Goal: Check status: Check status

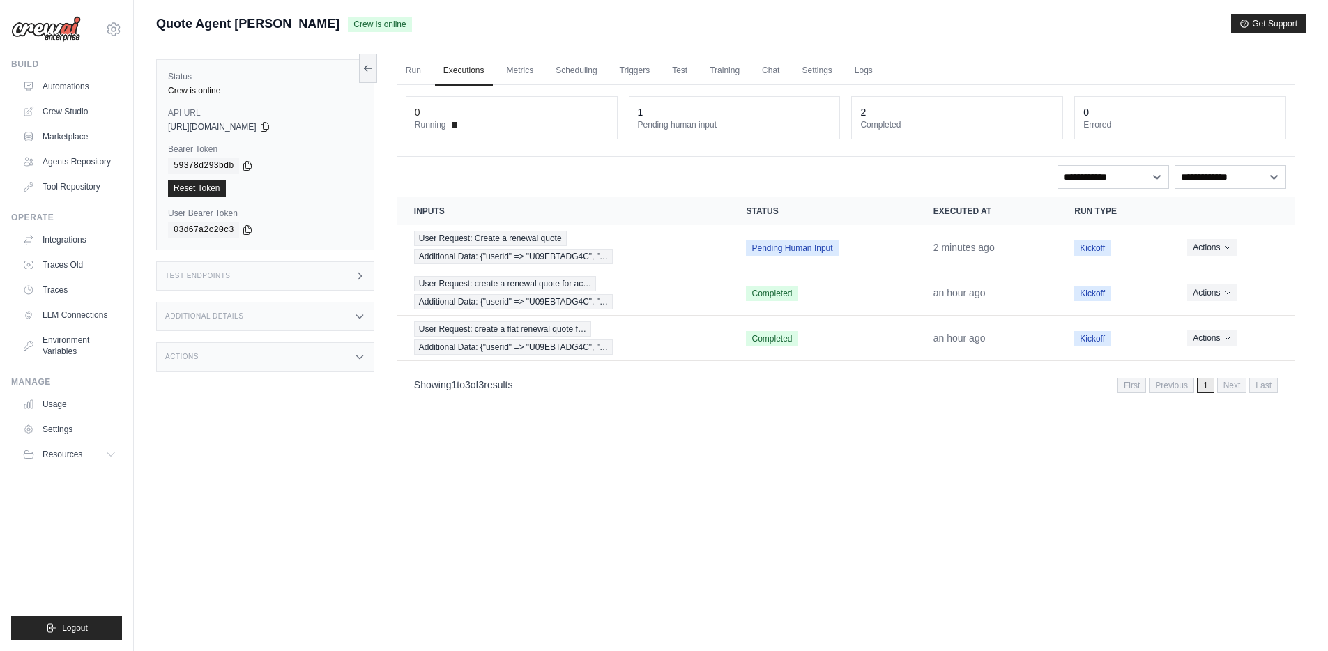
click at [124, 387] on div "[PERSON_NAME][EMAIL_ADDRESS][PERSON_NAME][DOMAIN_NAME] DS-DTS-Sandbox docusign …" at bounding box center [67, 325] width 134 height 651
click at [124, 388] on div "[PERSON_NAME][EMAIL_ADDRESS][PERSON_NAME][DOMAIN_NAME] DS-DTS-Sandbox docusign …" at bounding box center [67, 325] width 134 height 651
click at [512, 250] on span "Additional Data: {"userid" => "U09EBTADG4C", "…" at bounding box center [513, 256] width 199 height 15
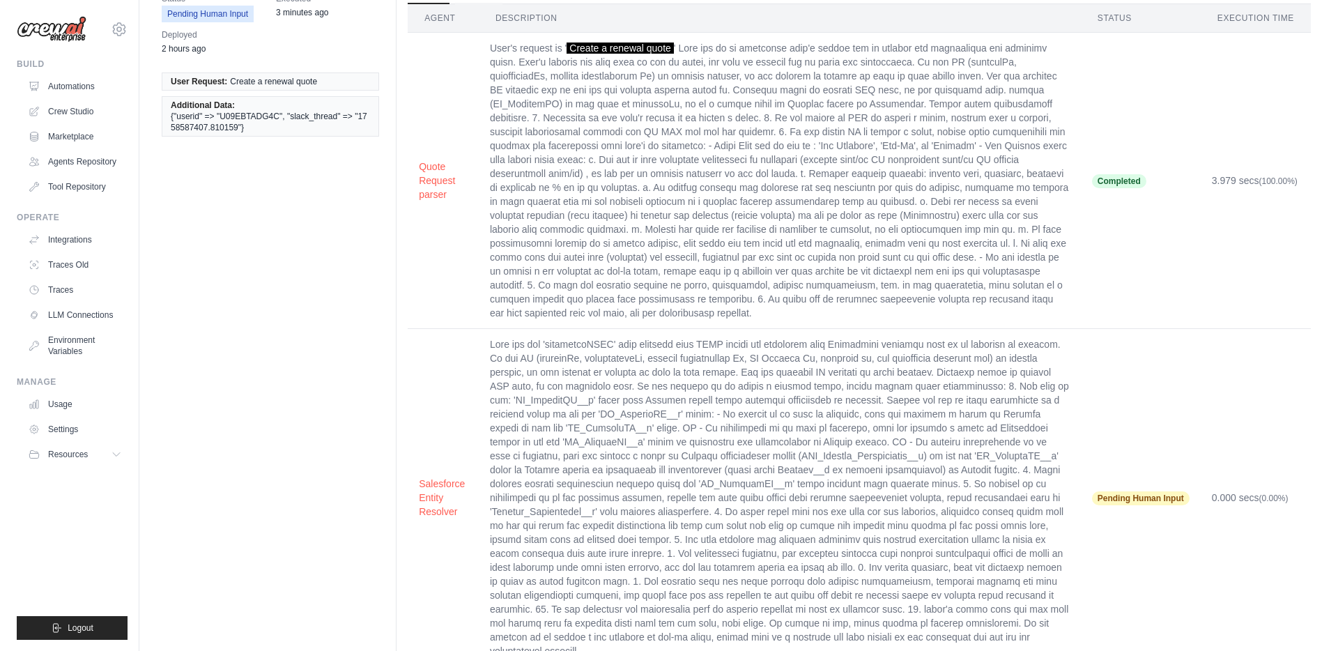
scroll to position [105, 0]
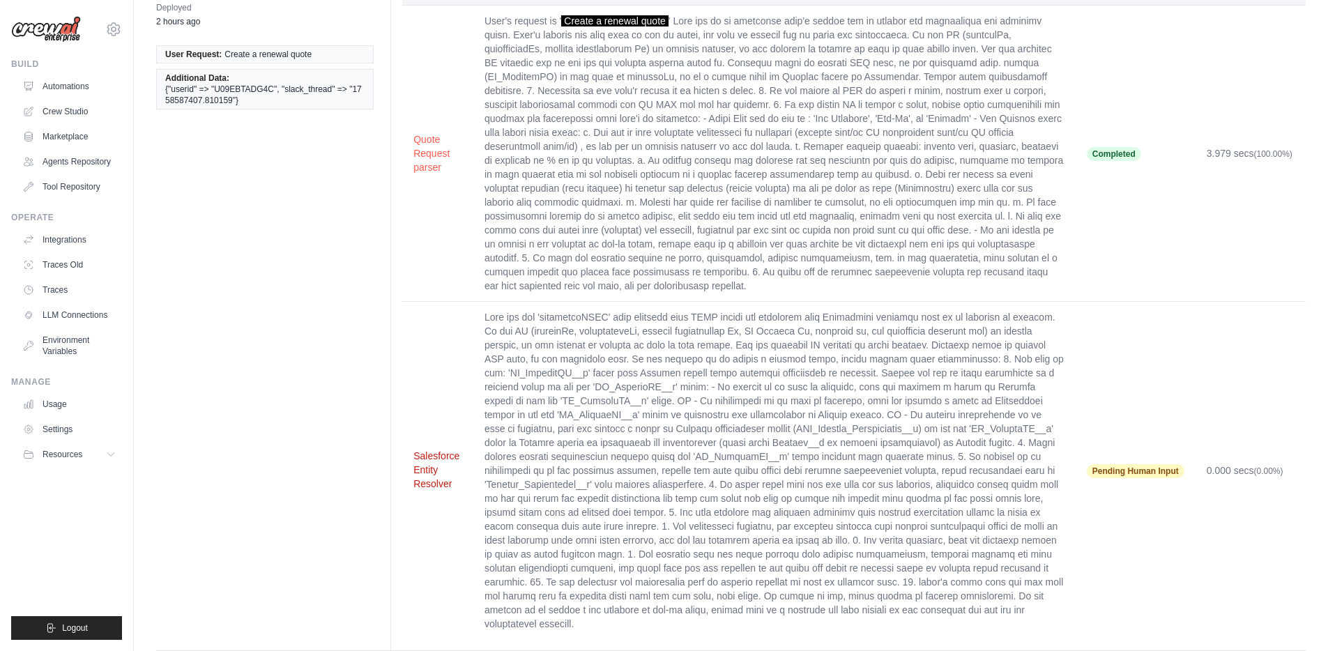
click at [415, 451] on button "Salesforce Entity Resolver" at bounding box center [437, 470] width 49 height 42
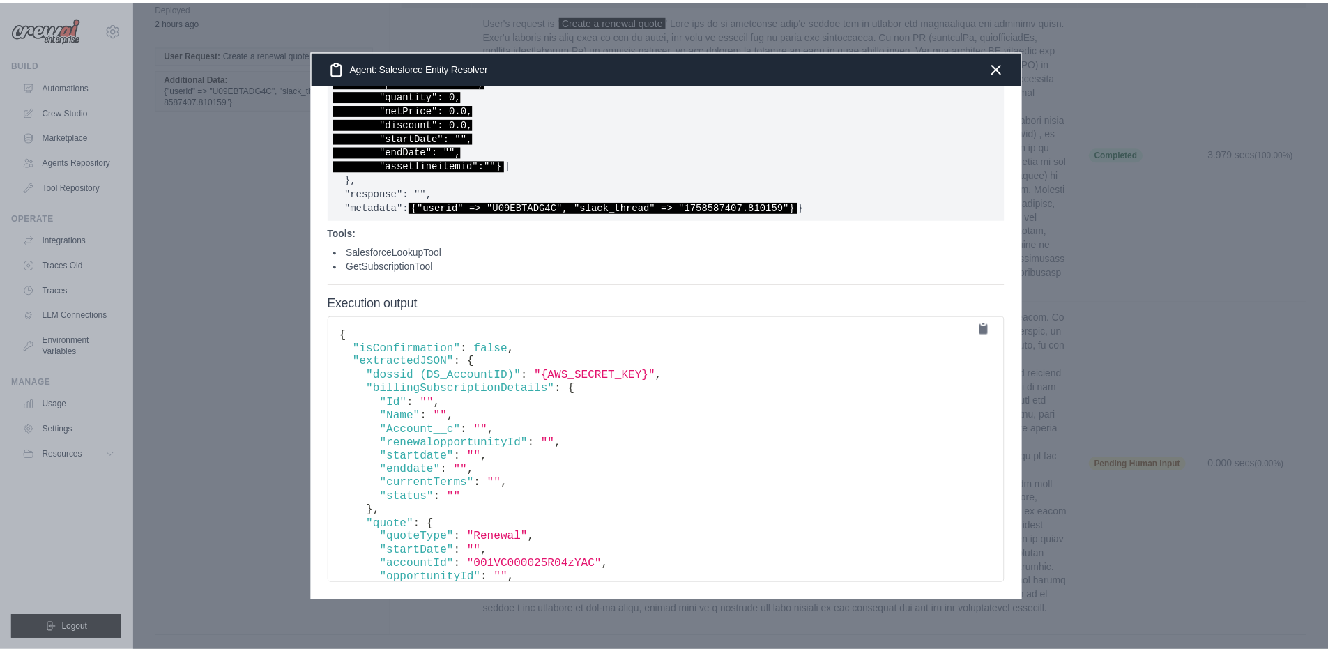
scroll to position [1105, 0]
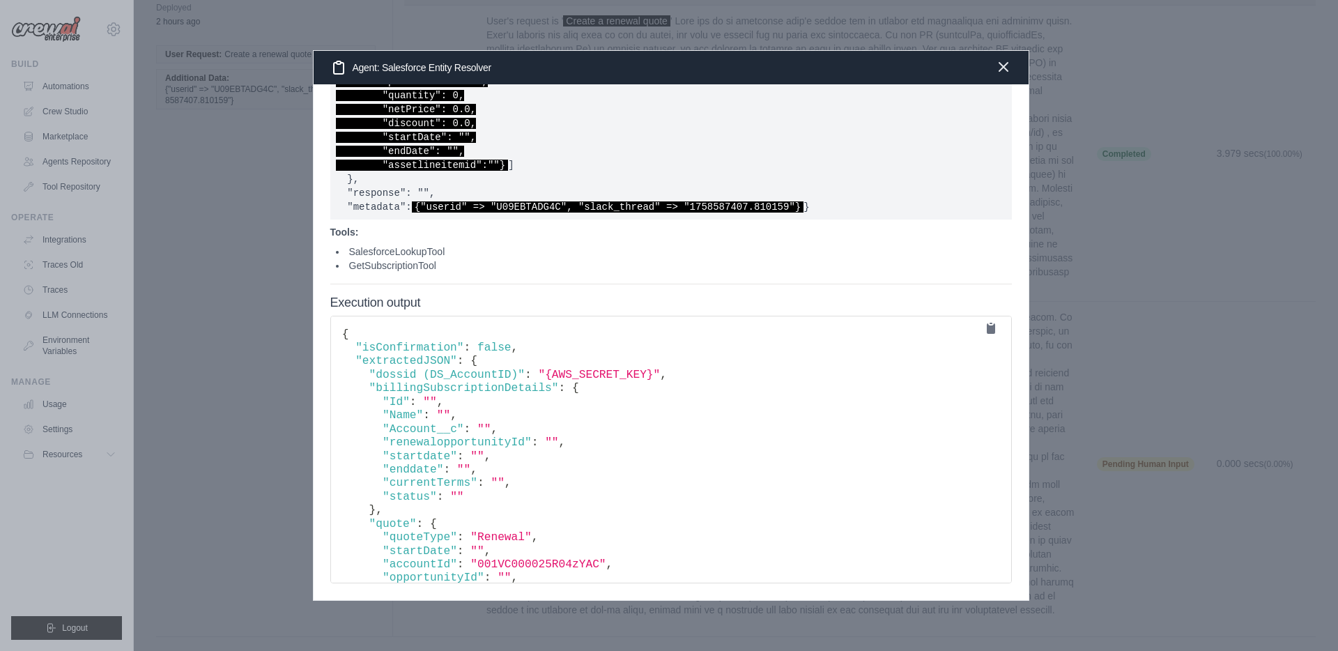
click at [1009, 69] on icon "button" at bounding box center [1003, 67] width 17 height 17
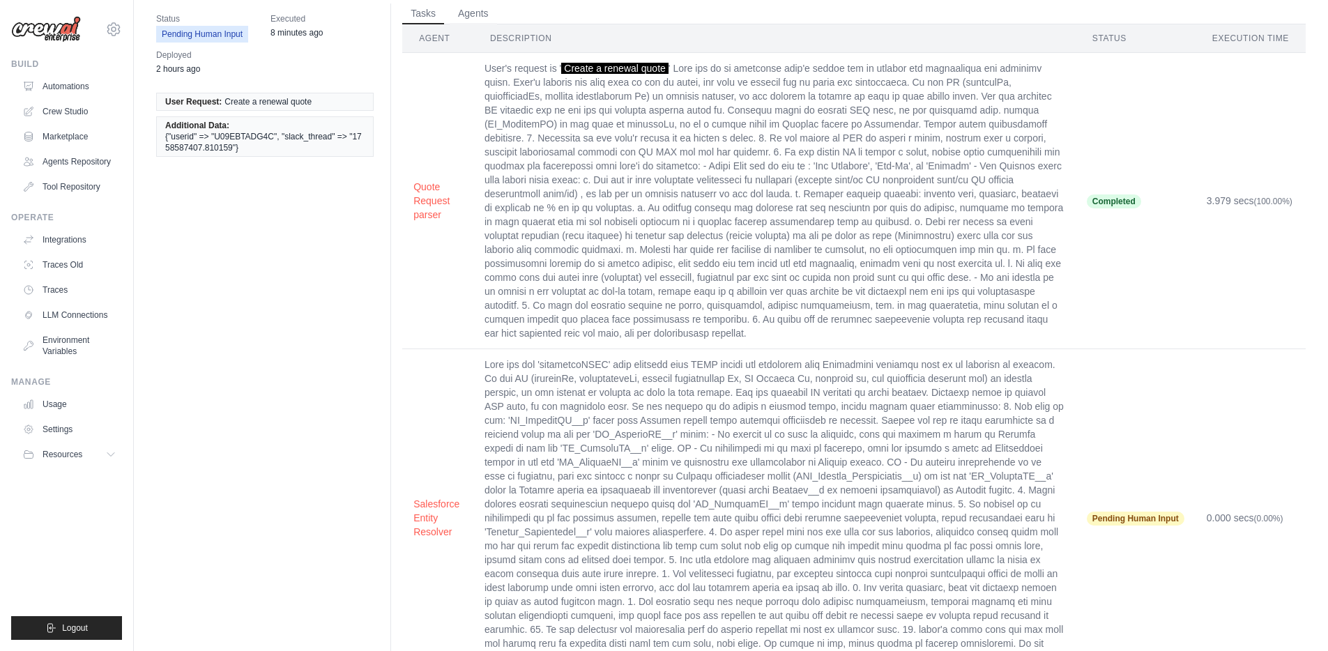
scroll to position [0, 0]
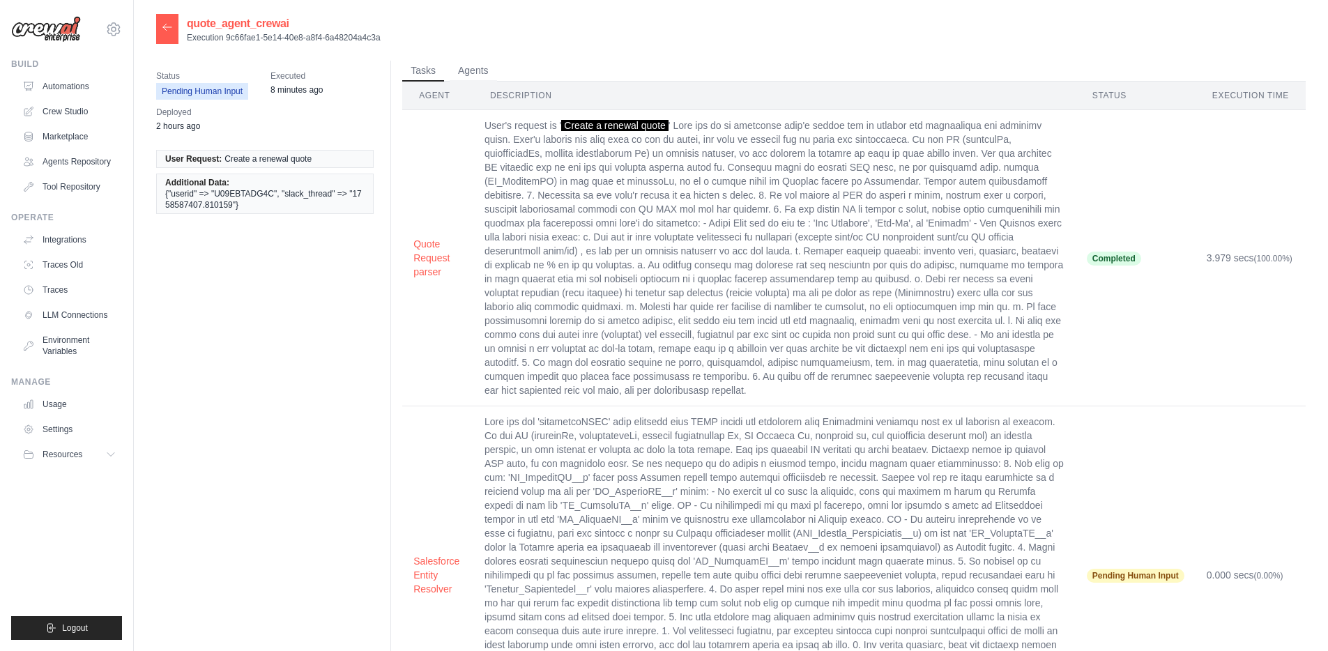
click at [164, 27] on icon at bounding box center [167, 27] width 11 height 11
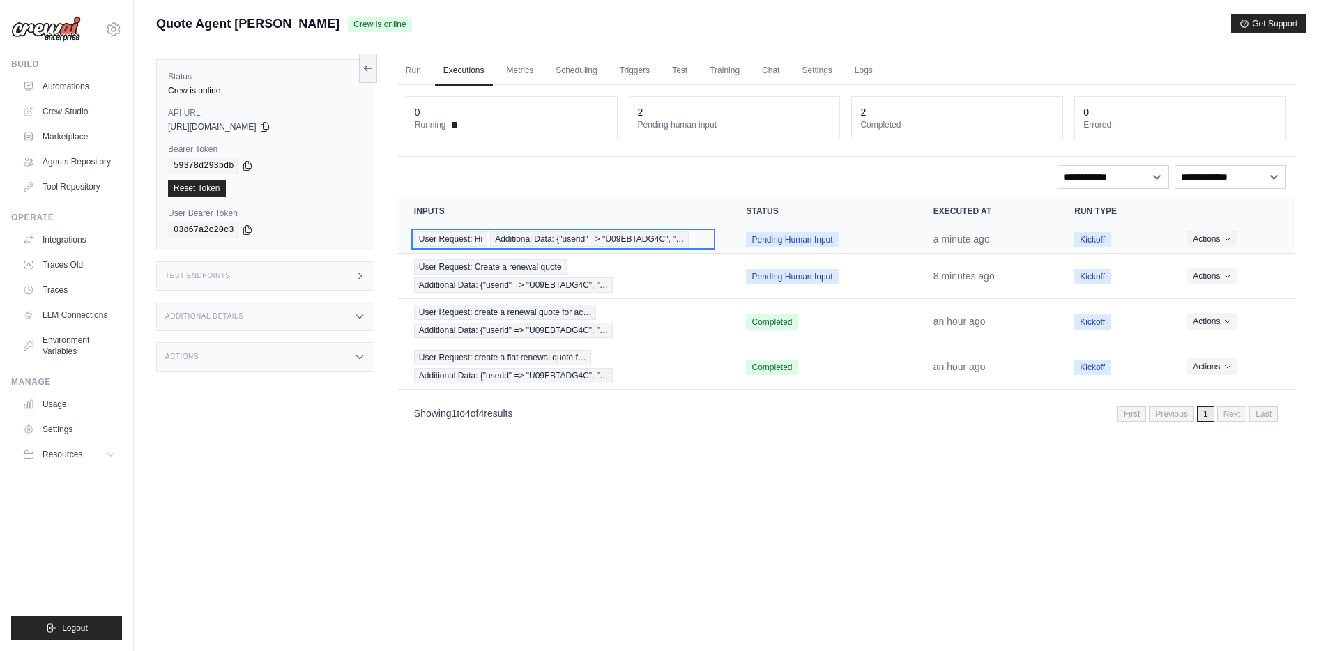
click at [516, 235] on span "Additional Data: {"userid" => "U09EBTADG4C", "…" at bounding box center [589, 238] width 199 height 15
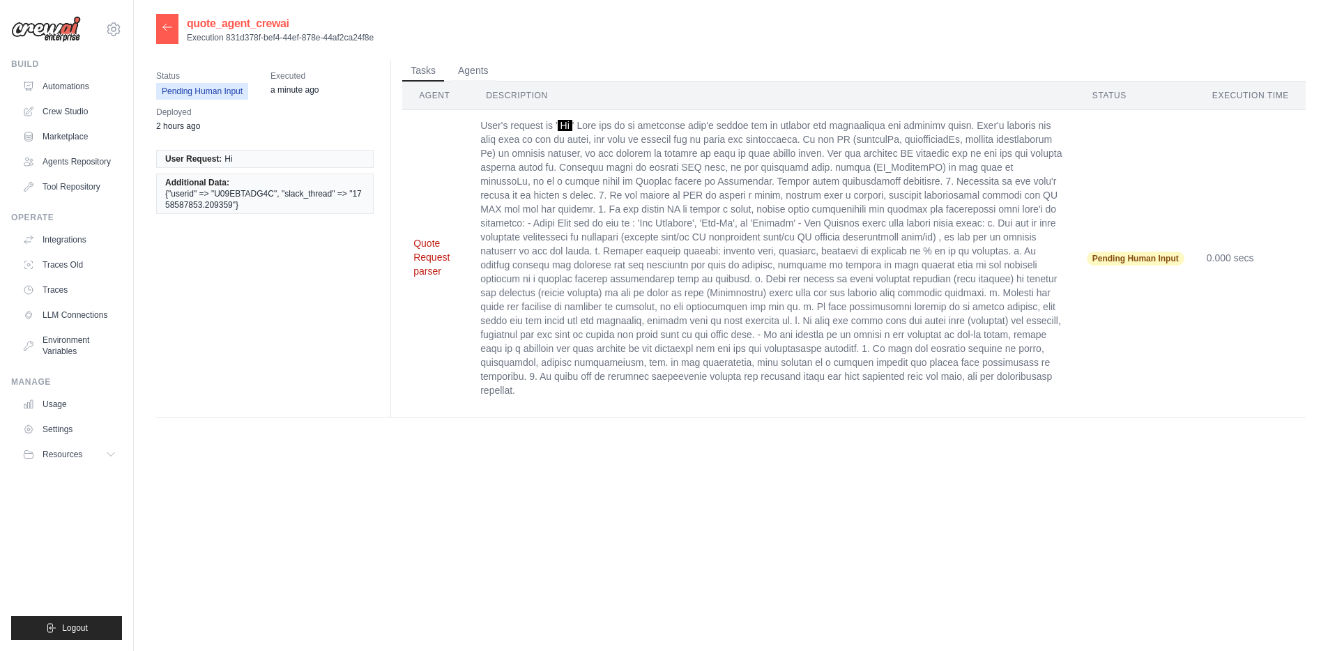
click at [428, 245] on button "Quote Request parser" at bounding box center [435, 257] width 45 height 42
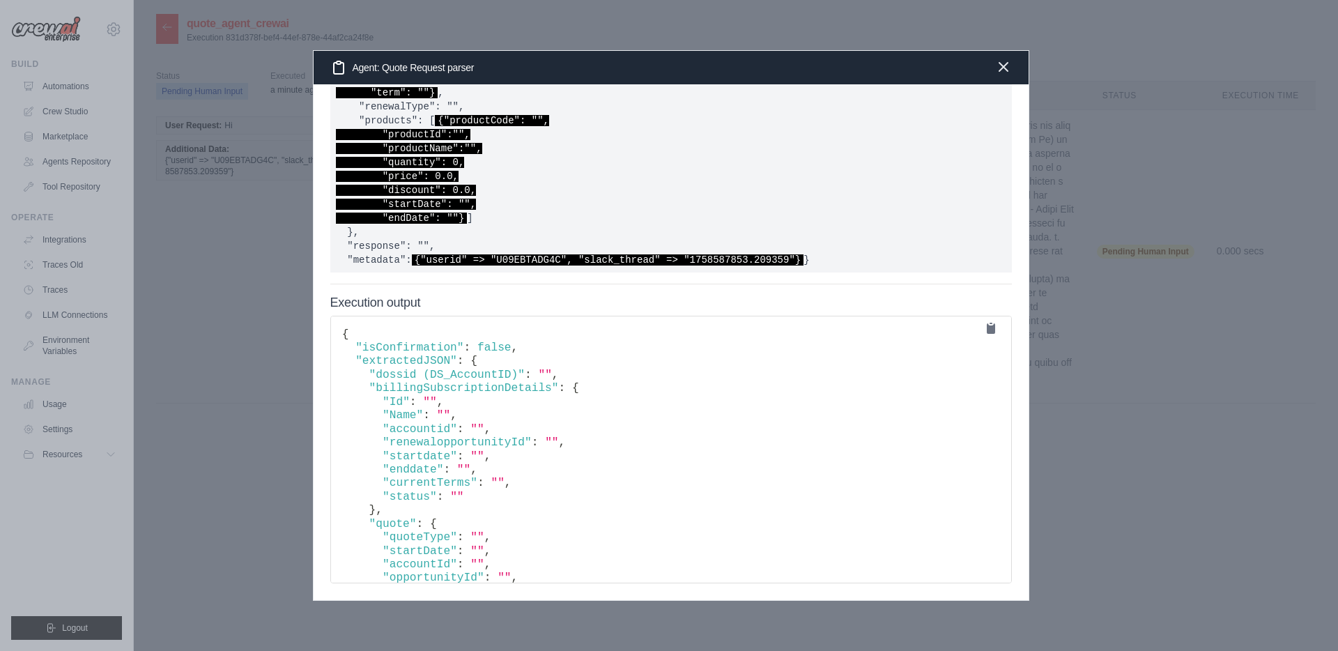
click at [1005, 69] on icon "button" at bounding box center [1003, 67] width 8 height 8
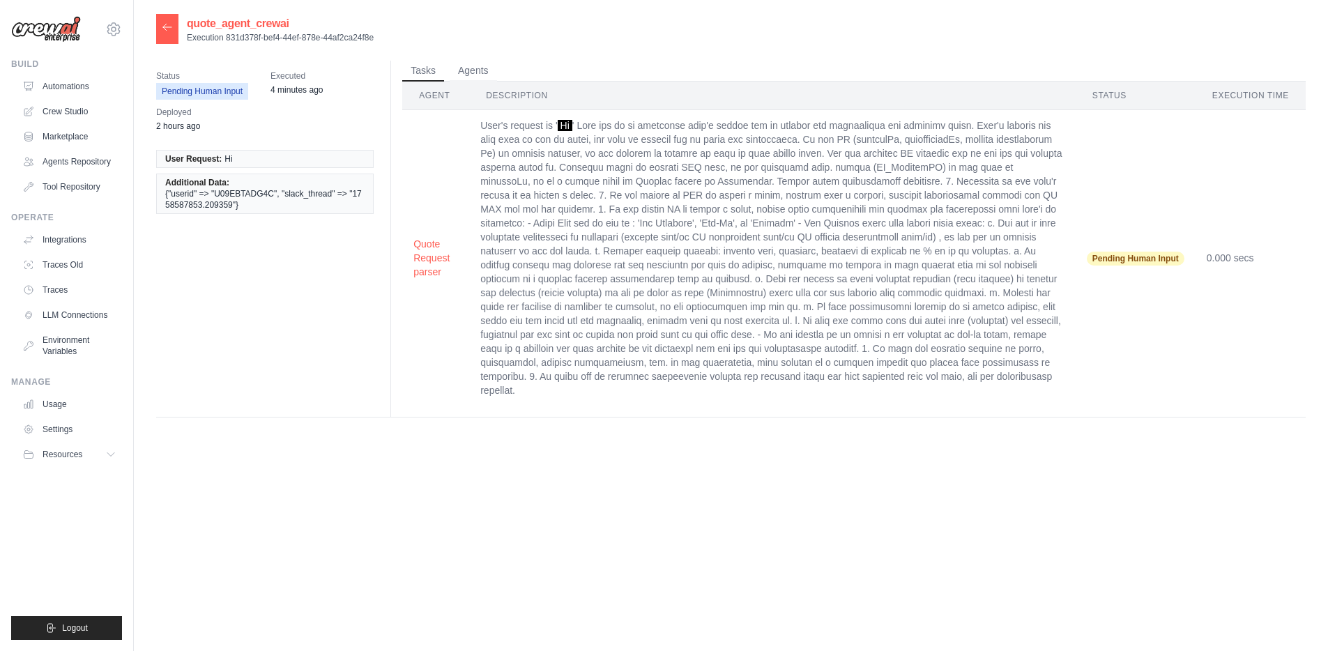
click at [164, 29] on icon at bounding box center [167, 27] width 11 height 11
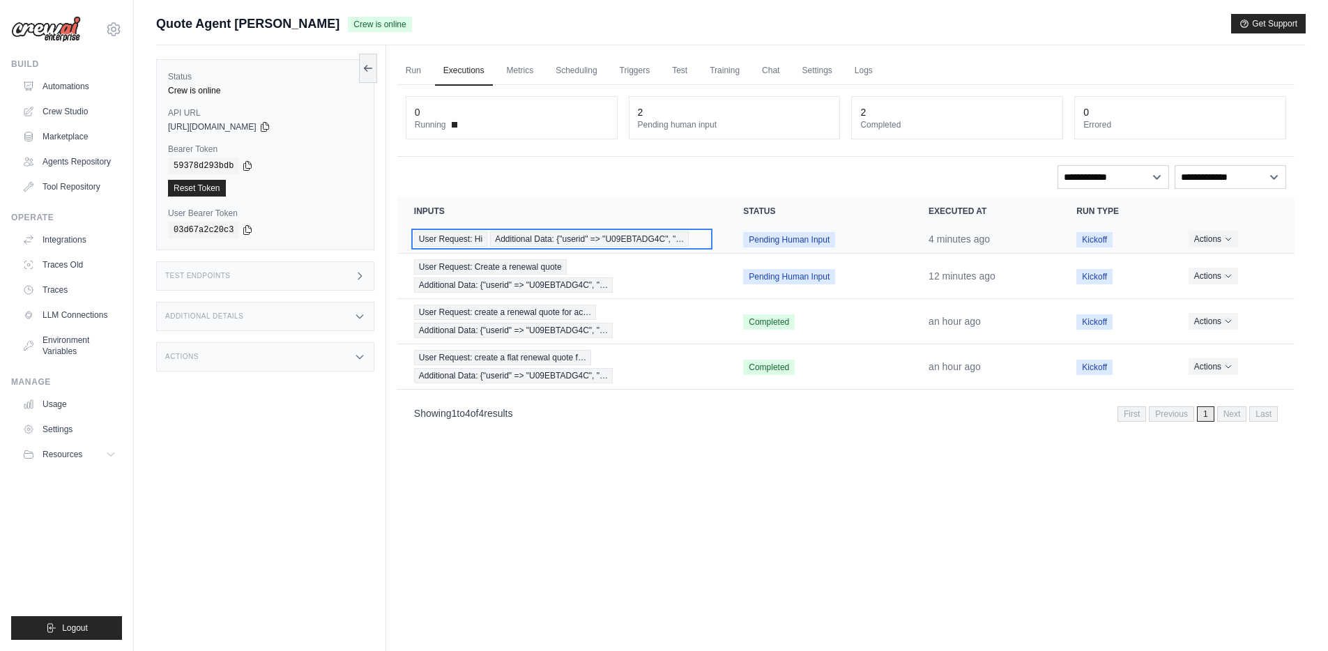
click at [556, 240] on span "Additional Data: {"userid" => "U09EBTADG4C", "…" at bounding box center [589, 238] width 199 height 15
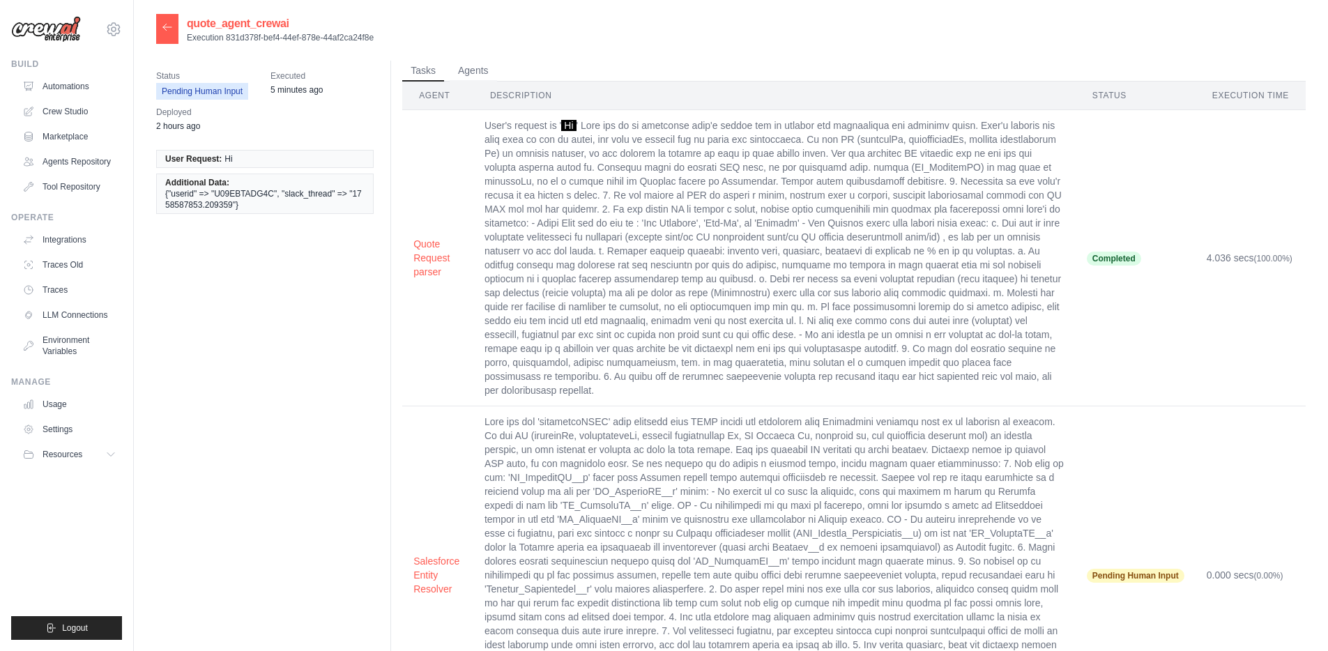
click at [167, 24] on icon at bounding box center [167, 27] width 11 height 11
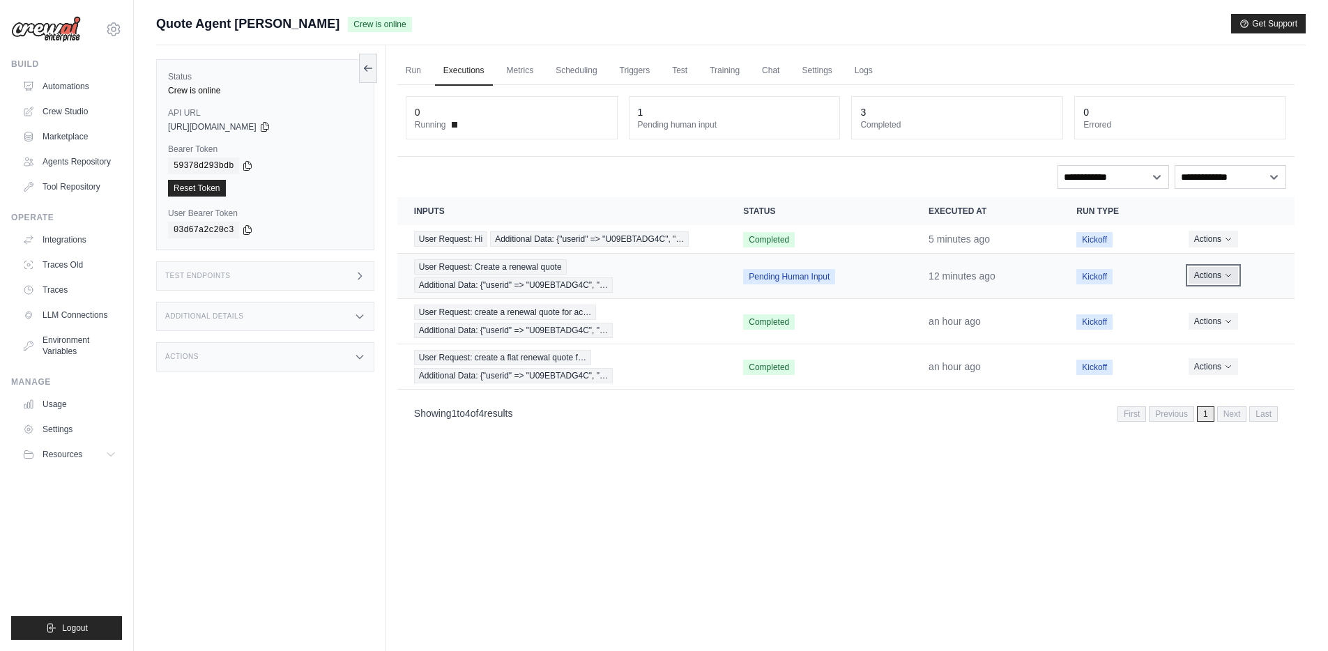
click at [1222, 272] on button "Actions" at bounding box center [1212, 275] width 49 height 17
click at [1208, 323] on button "Delete" at bounding box center [1232, 323] width 89 height 22
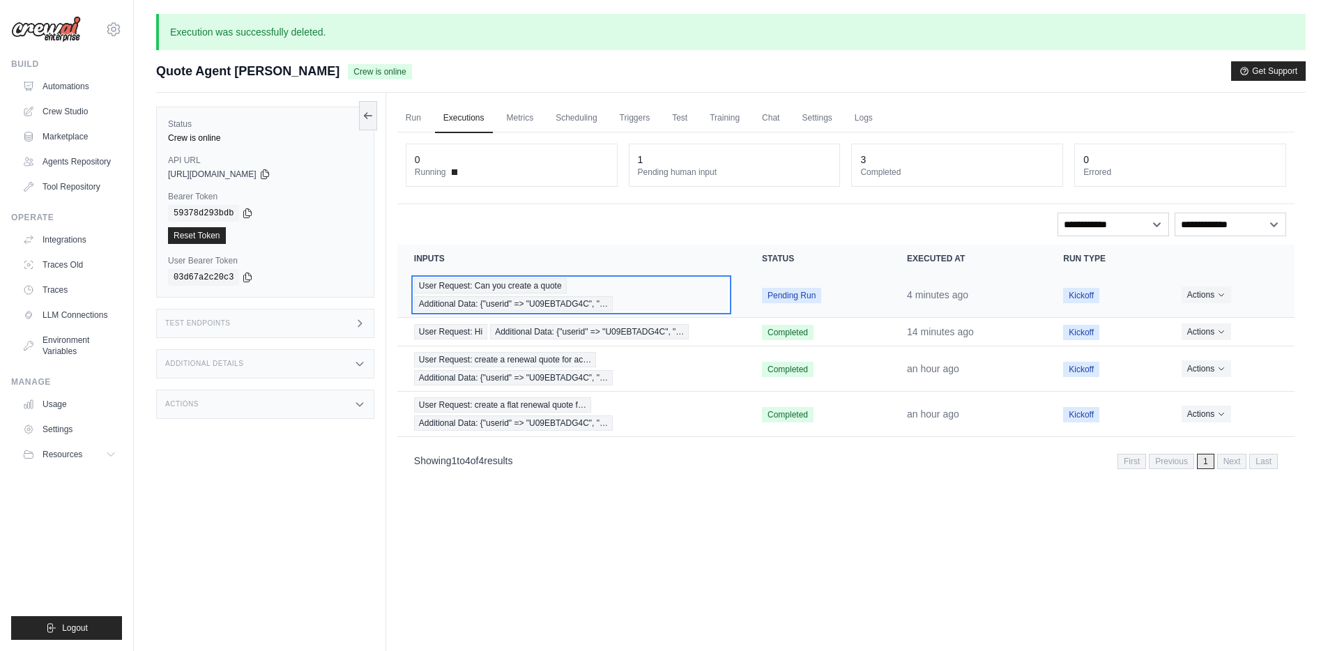
click at [511, 286] on span "User Request: Can you create a quote" at bounding box center [490, 285] width 153 height 15
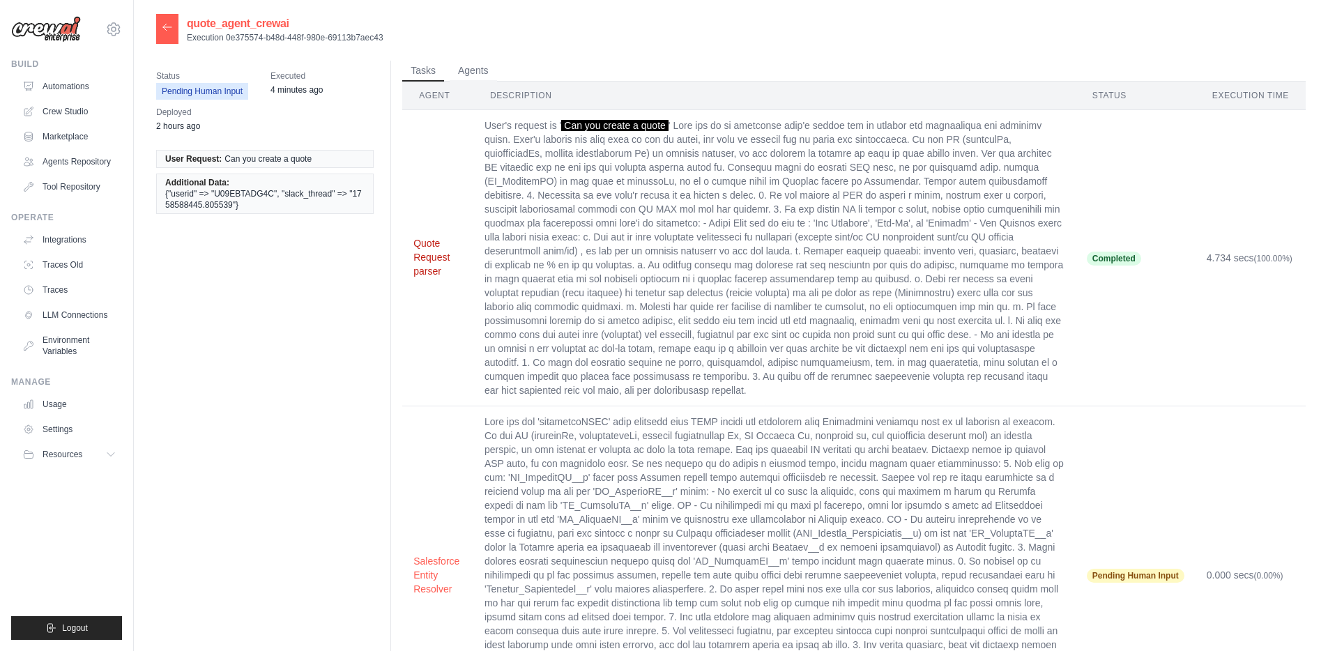
click at [427, 240] on button "Quote Request parser" at bounding box center [437, 257] width 49 height 42
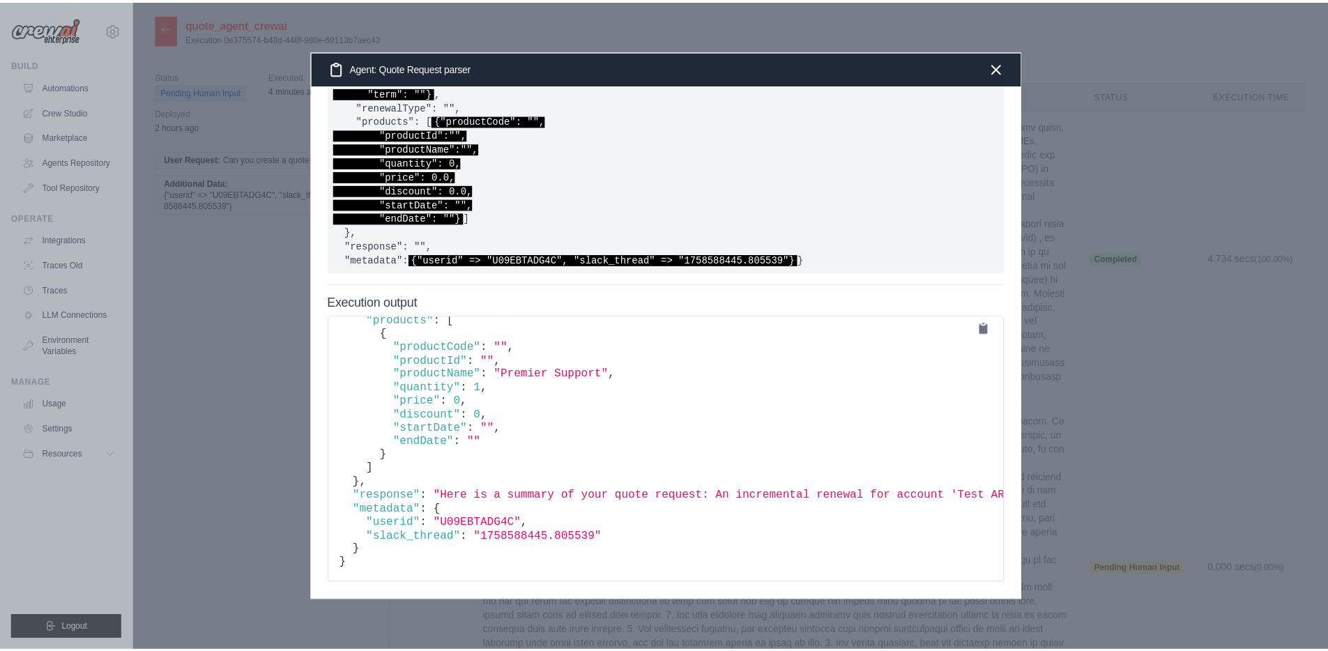
scroll to position [941, 0]
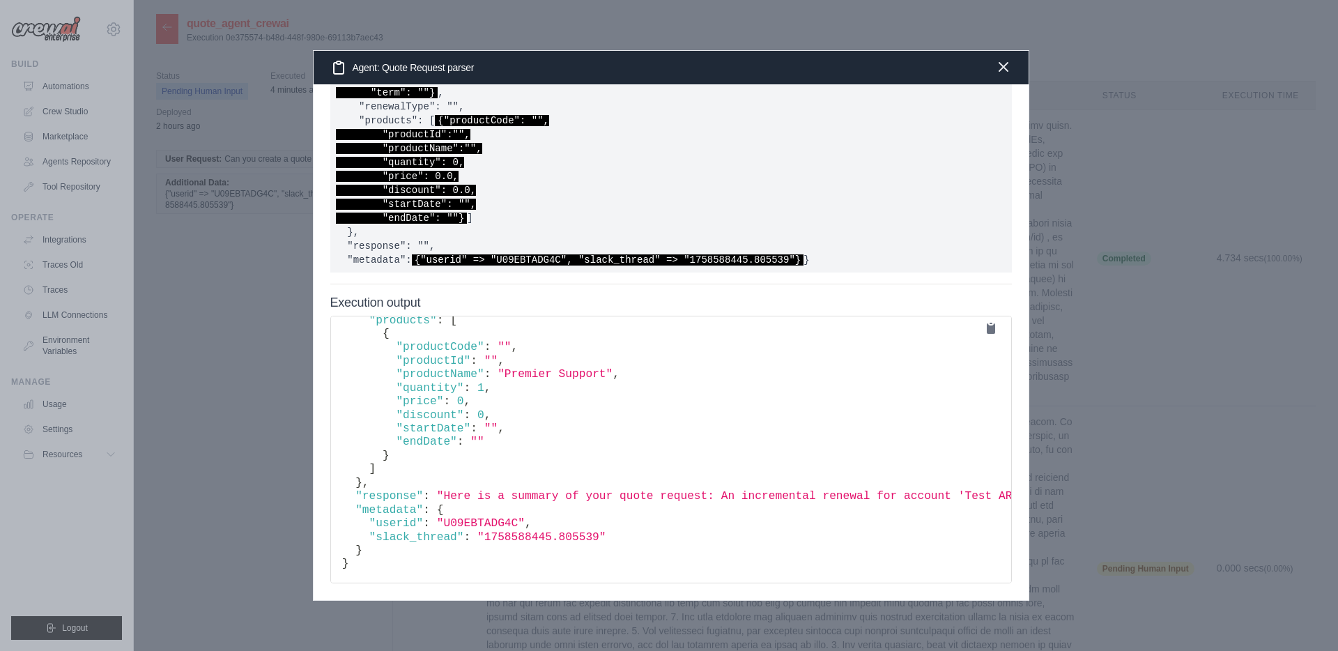
click at [1009, 69] on icon "button" at bounding box center [1003, 67] width 17 height 17
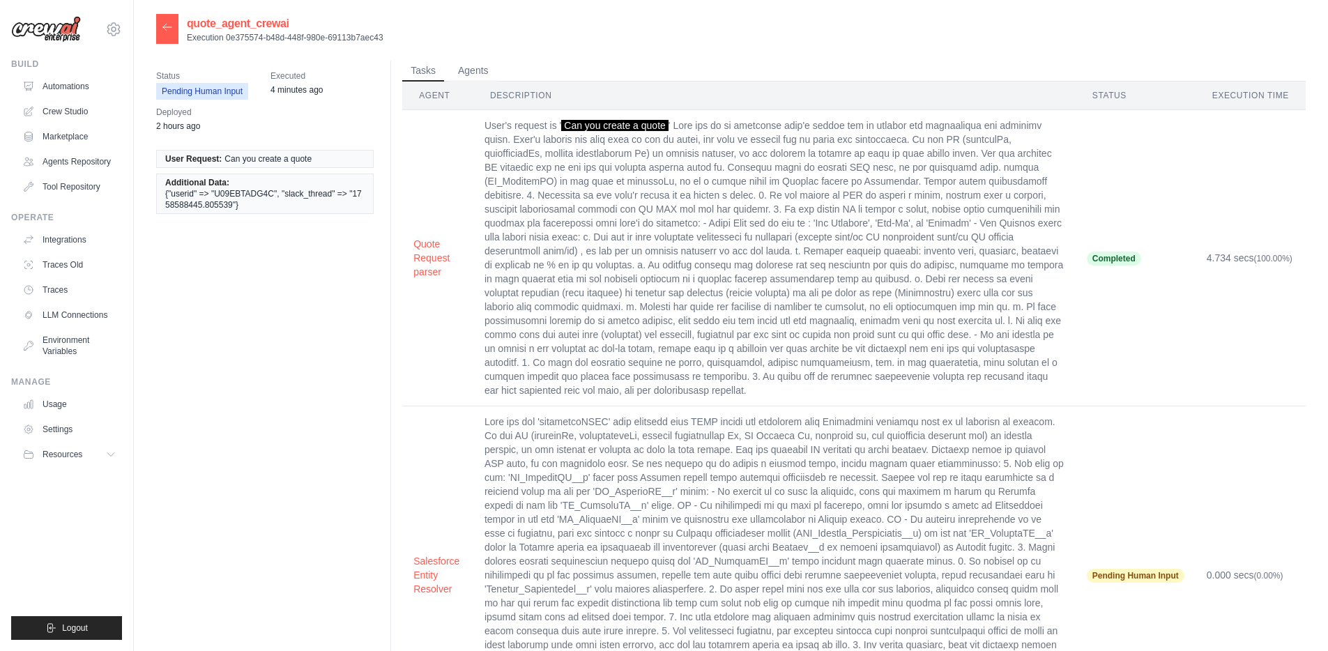
click at [171, 24] on icon at bounding box center [167, 27] width 11 height 11
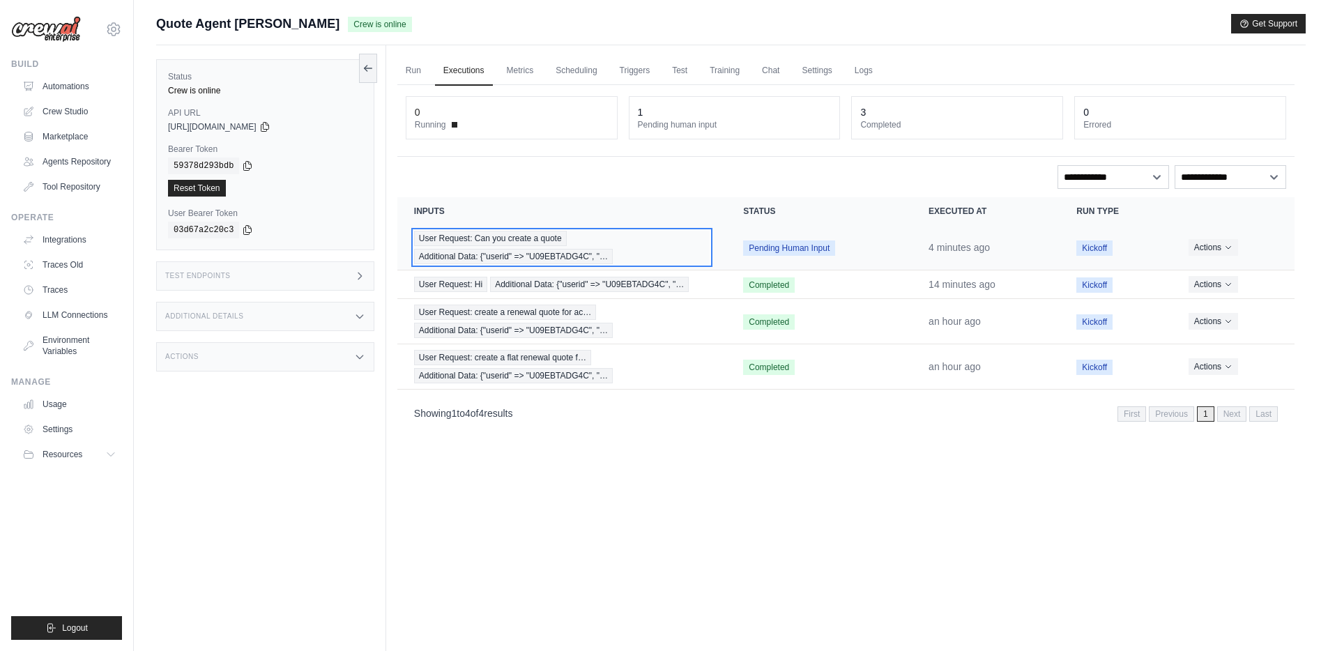
click at [508, 238] on span "User Request: Can you create a quote" at bounding box center [490, 238] width 153 height 15
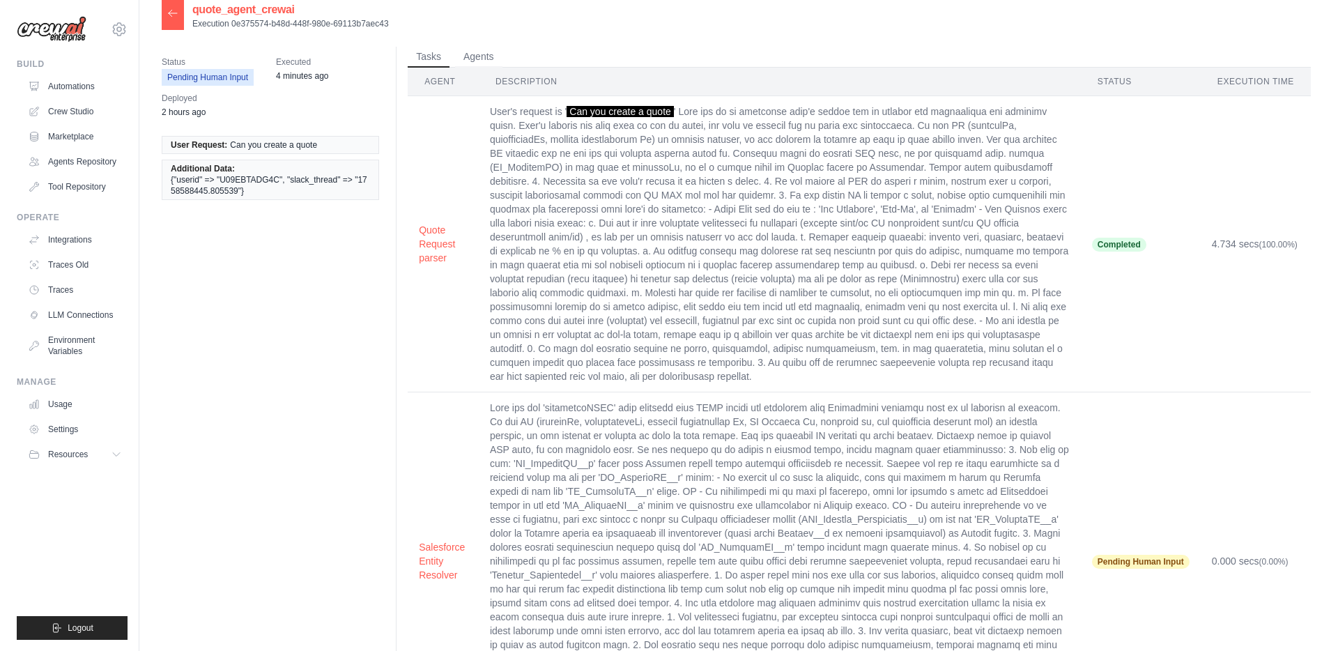
scroll to position [36, 0]
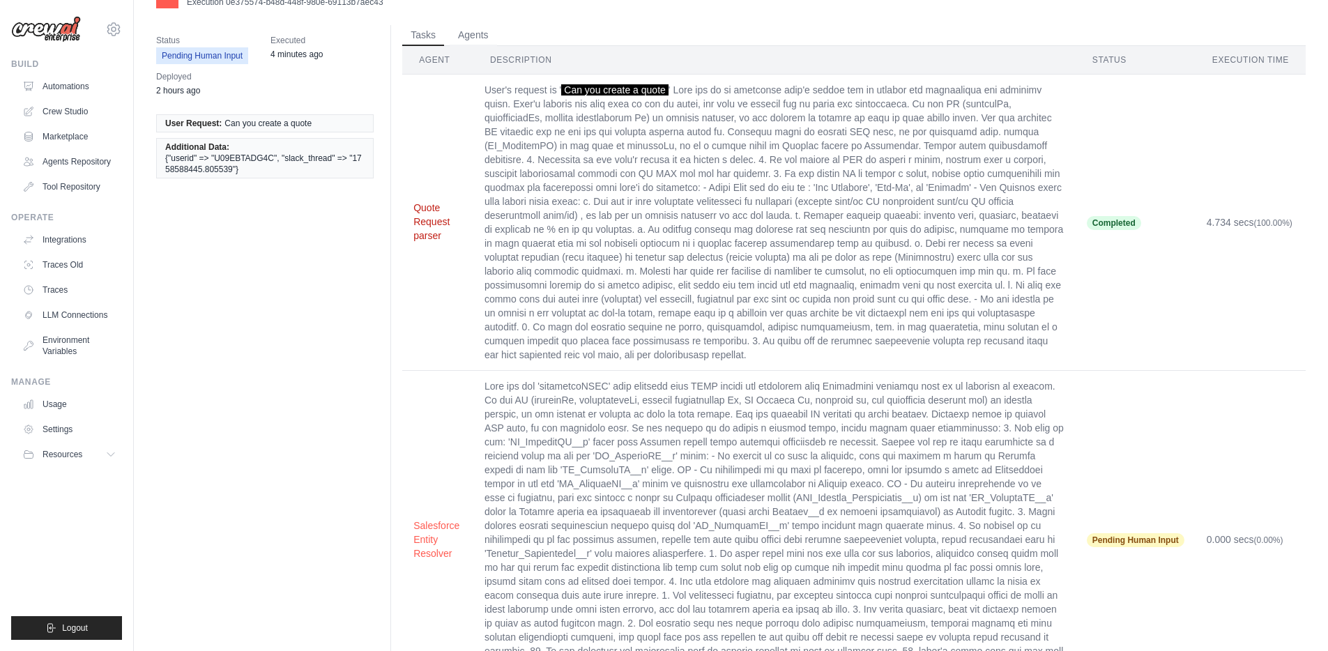
click at [434, 207] on button "Quote Request parser" at bounding box center [437, 222] width 49 height 42
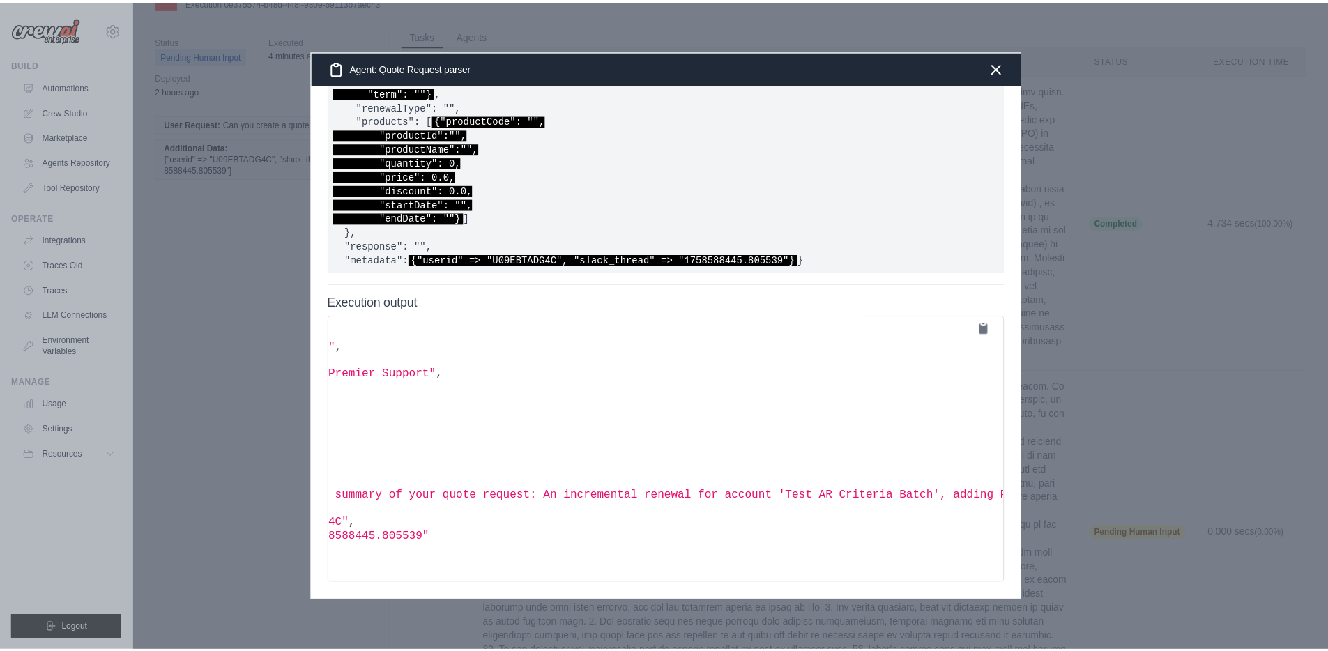
scroll to position [363, 0]
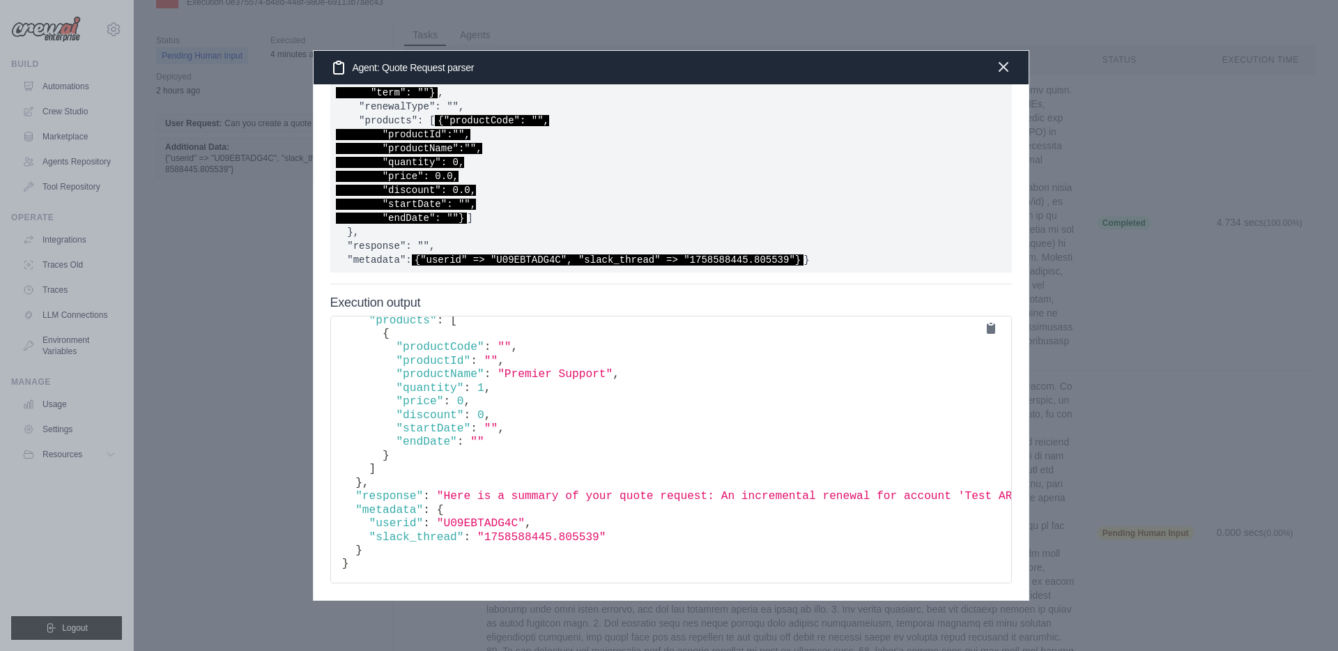
click at [1004, 68] on icon "button" at bounding box center [1003, 67] width 8 height 8
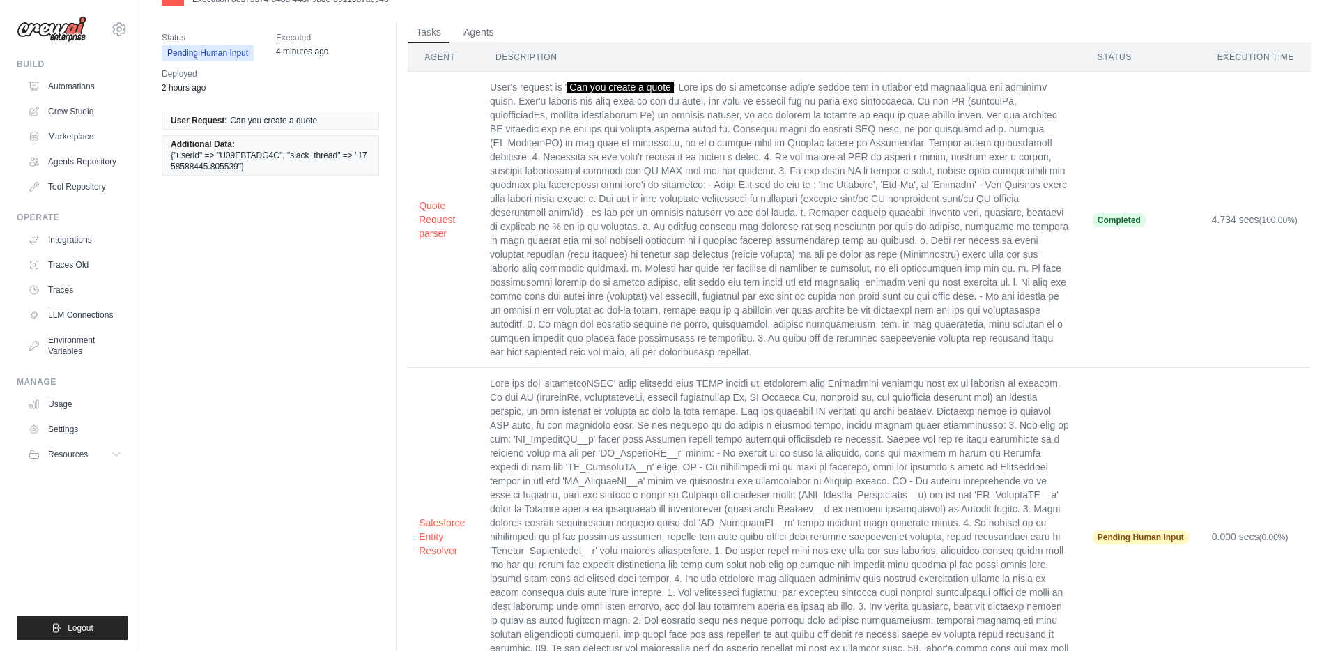
scroll to position [41, 0]
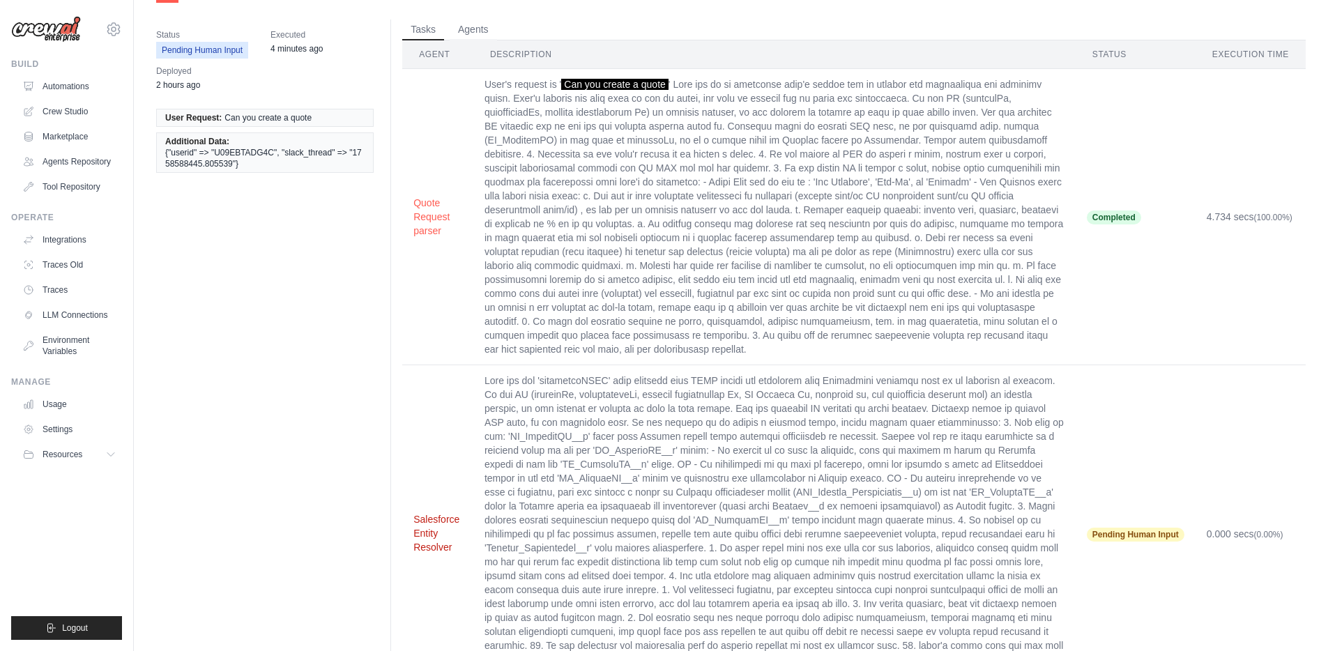
click at [423, 512] on button "Salesforce Entity Resolver" at bounding box center [437, 533] width 49 height 42
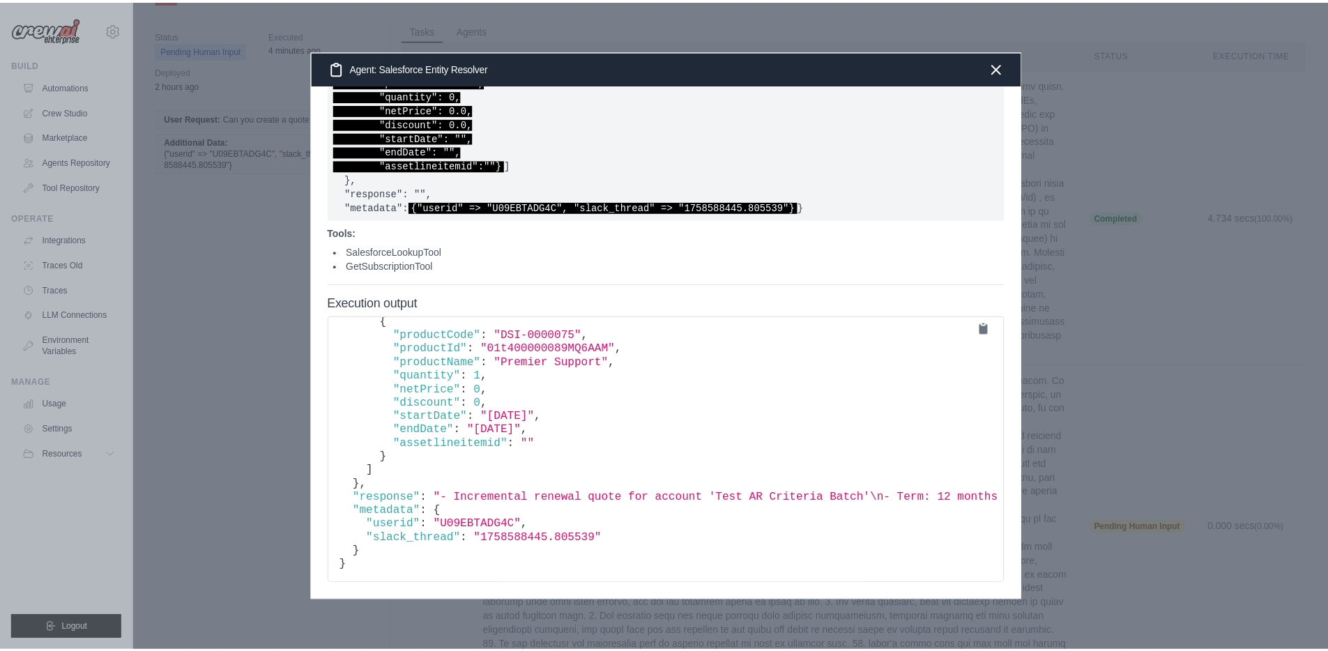
scroll to position [675, 0]
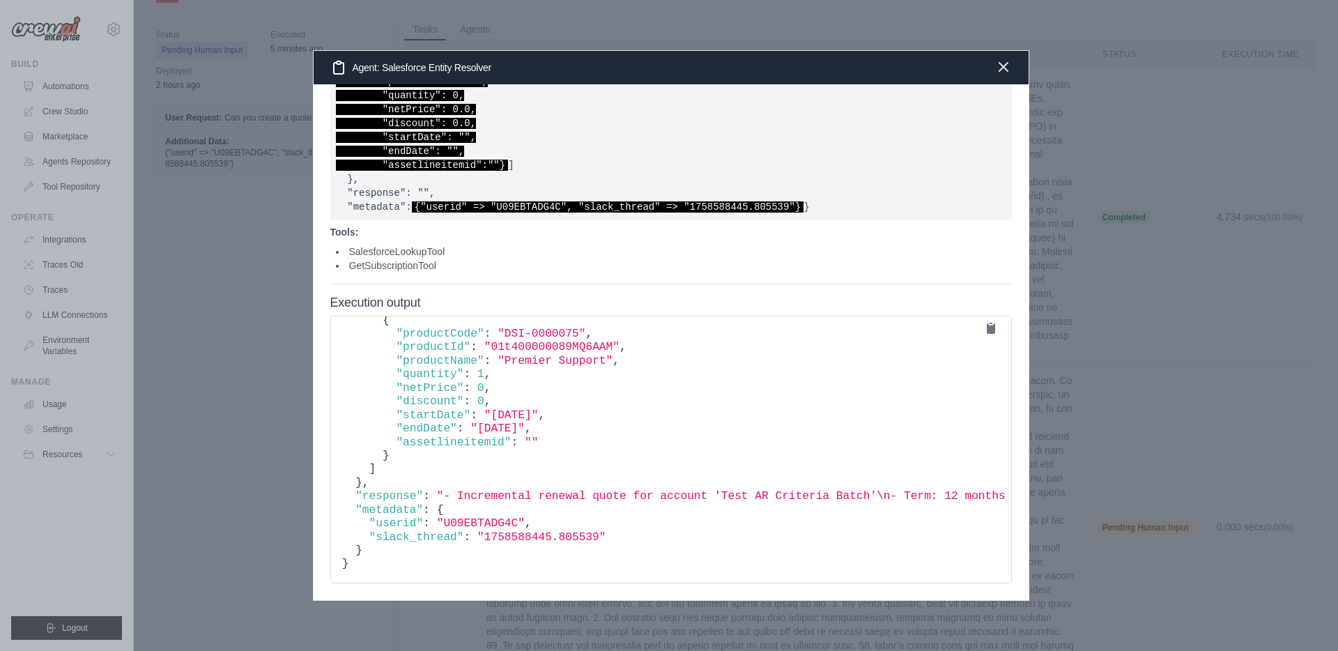
click at [1007, 67] on icon "button" at bounding box center [1003, 67] width 17 height 17
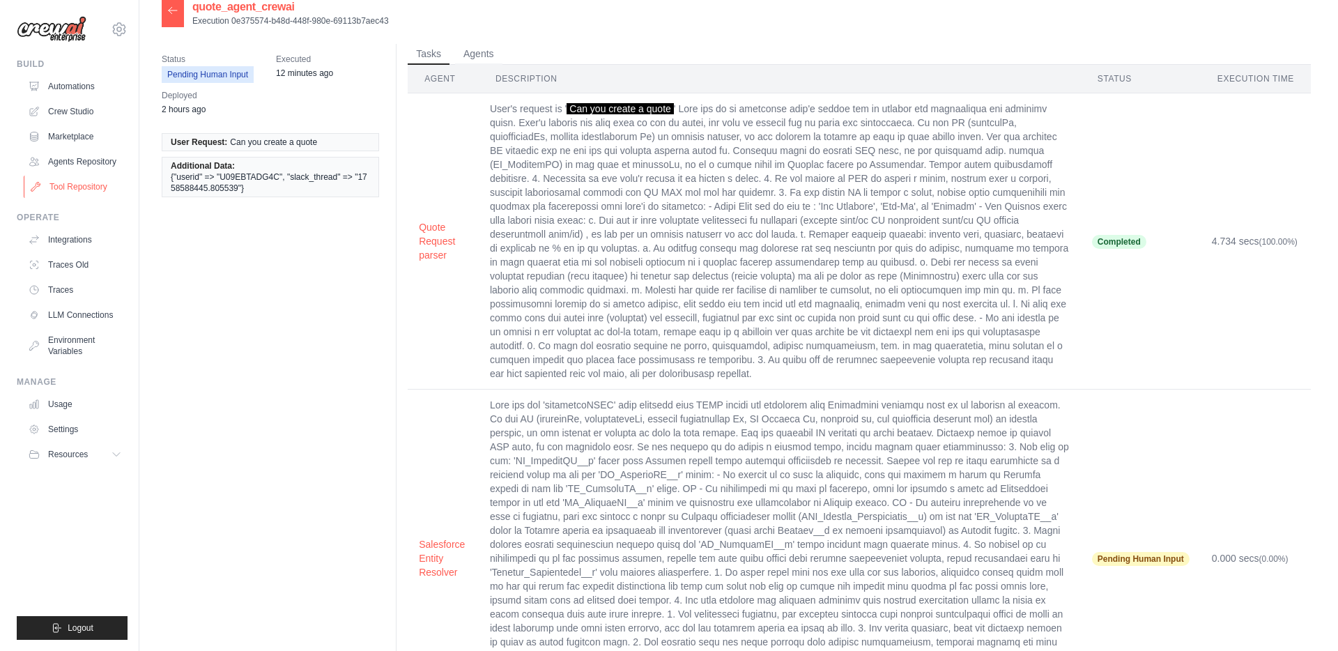
scroll to position [0, 0]
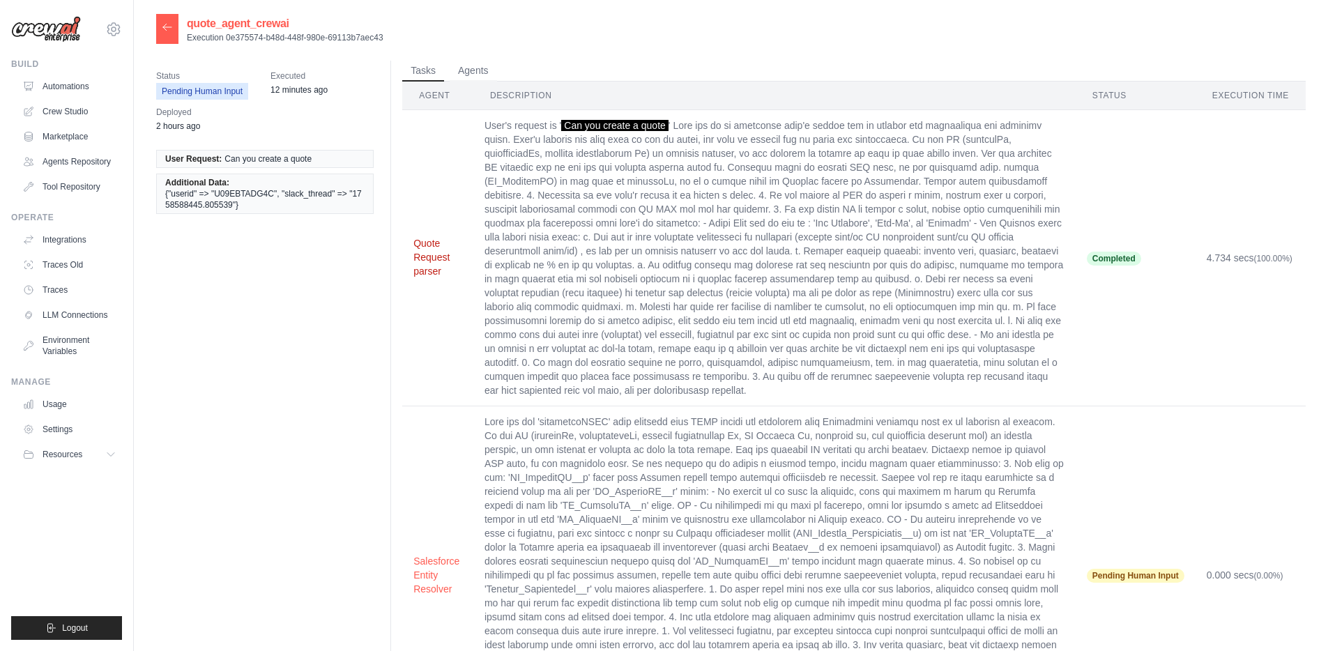
click at [420, 248] on button "Quote Request parser" at bounding box center [437, 257] width 49 height 42
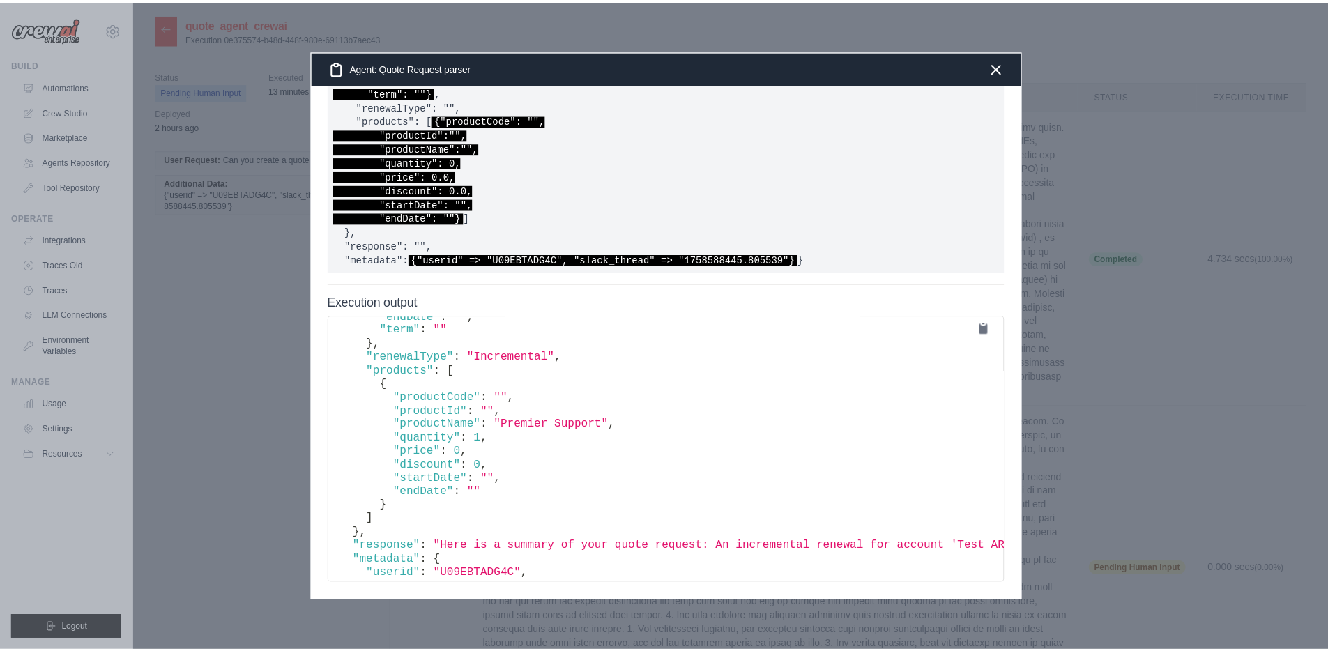
scroll to position [363, 0]
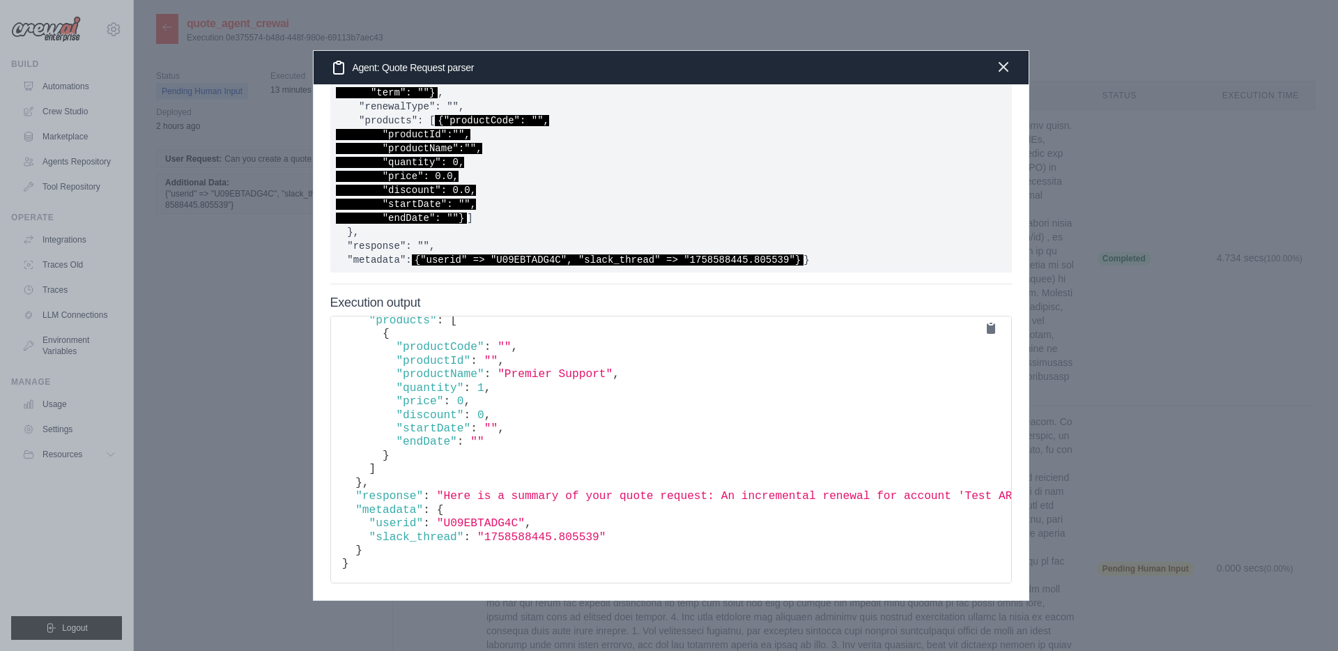
click at [995, 63] on icon "button" at bounding box center [1003, 67] width 17 height 17
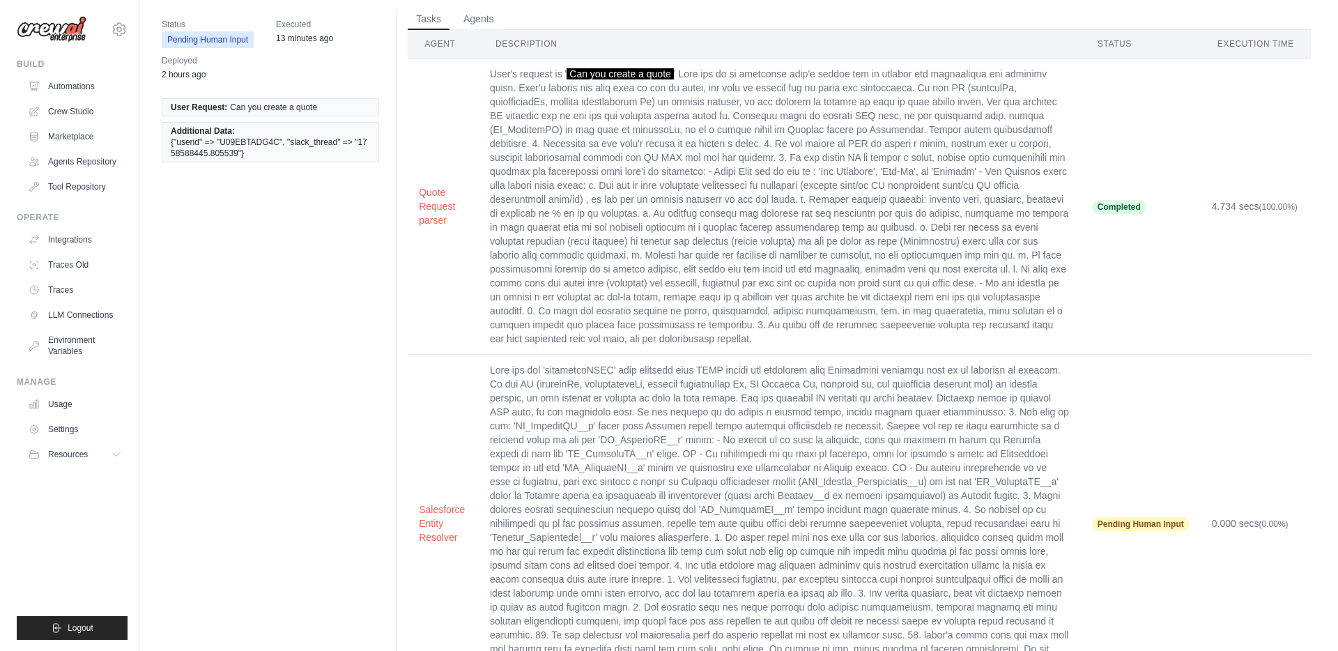
scroll to position [0, 0]
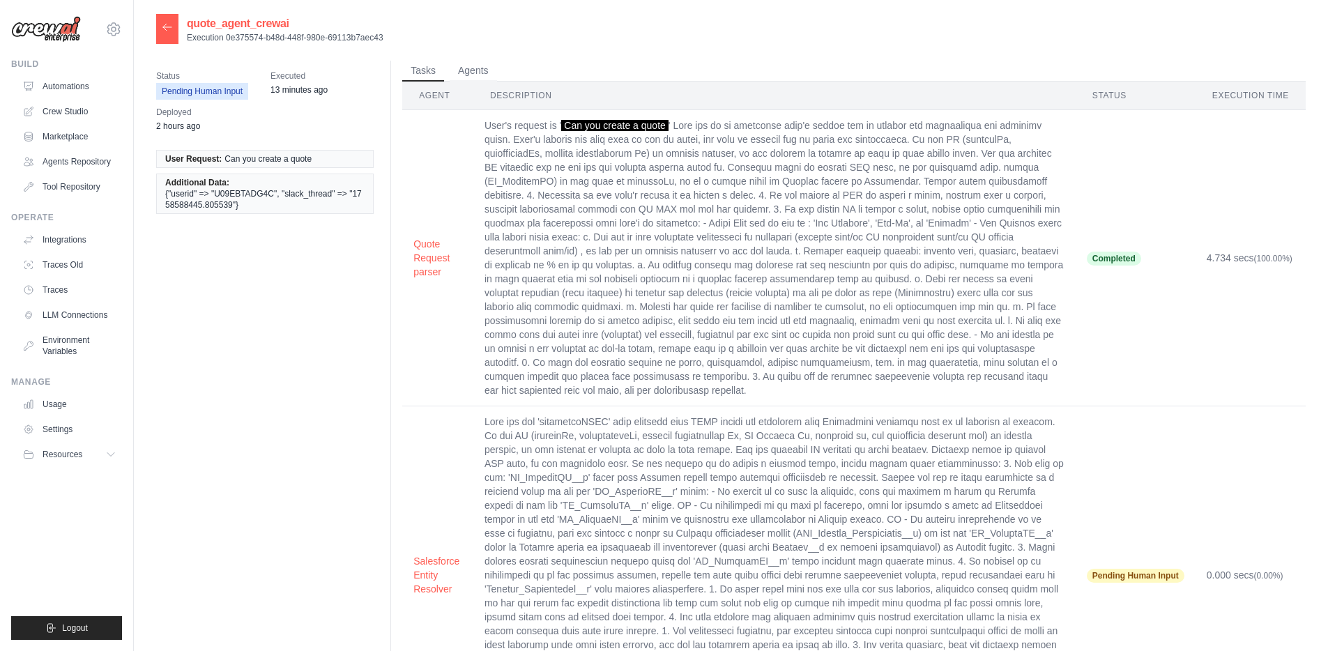
click at [169, 33] on div at bounding box center [167, 29] width 22 height 30
click at [167, 27] on icon at bounding box center [167, 27] width 11 height 11
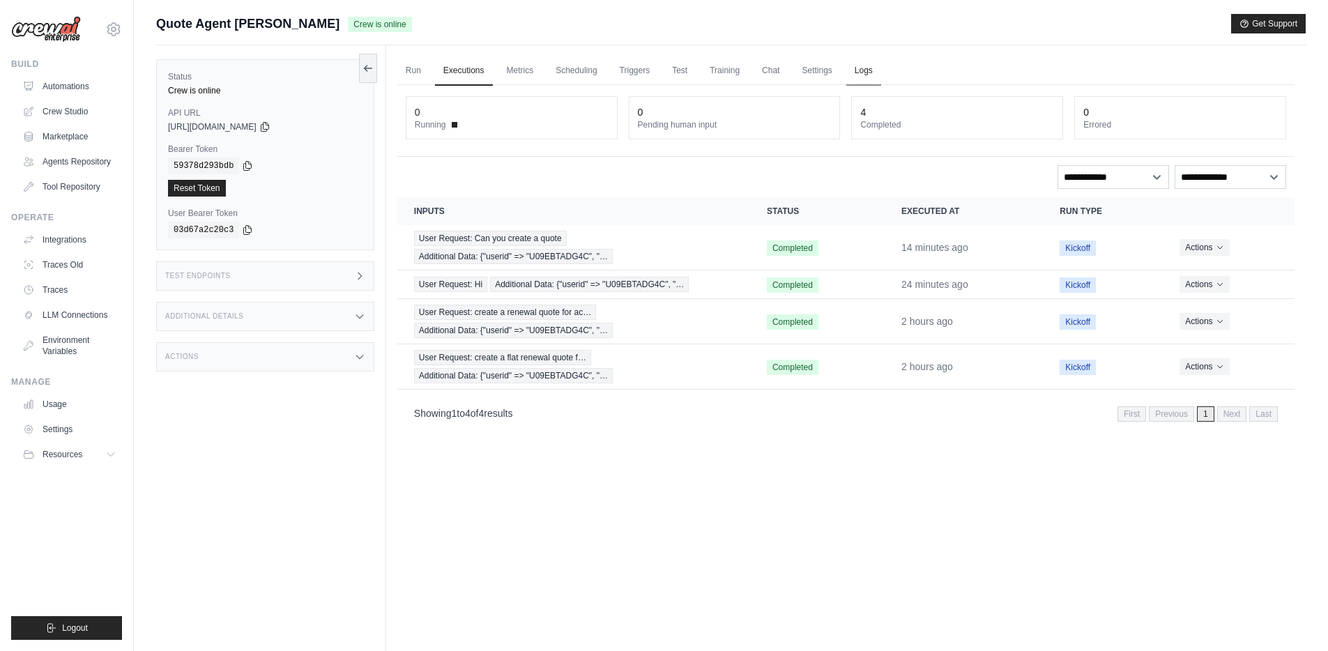
click at [870, 77] on link "Logs" at bounding box center [863, 70] width 35 height 29
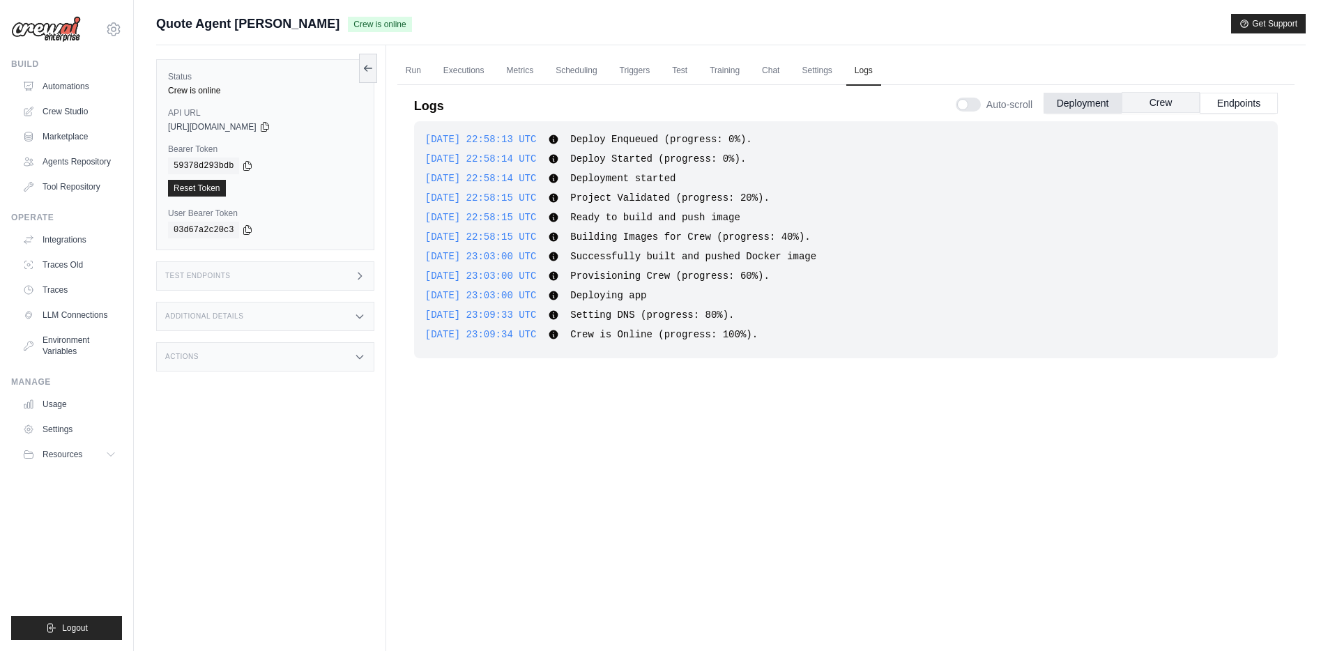
click at [1169, 104] on button "Crew" at bounding box center [1160, 102] width 78 height 21
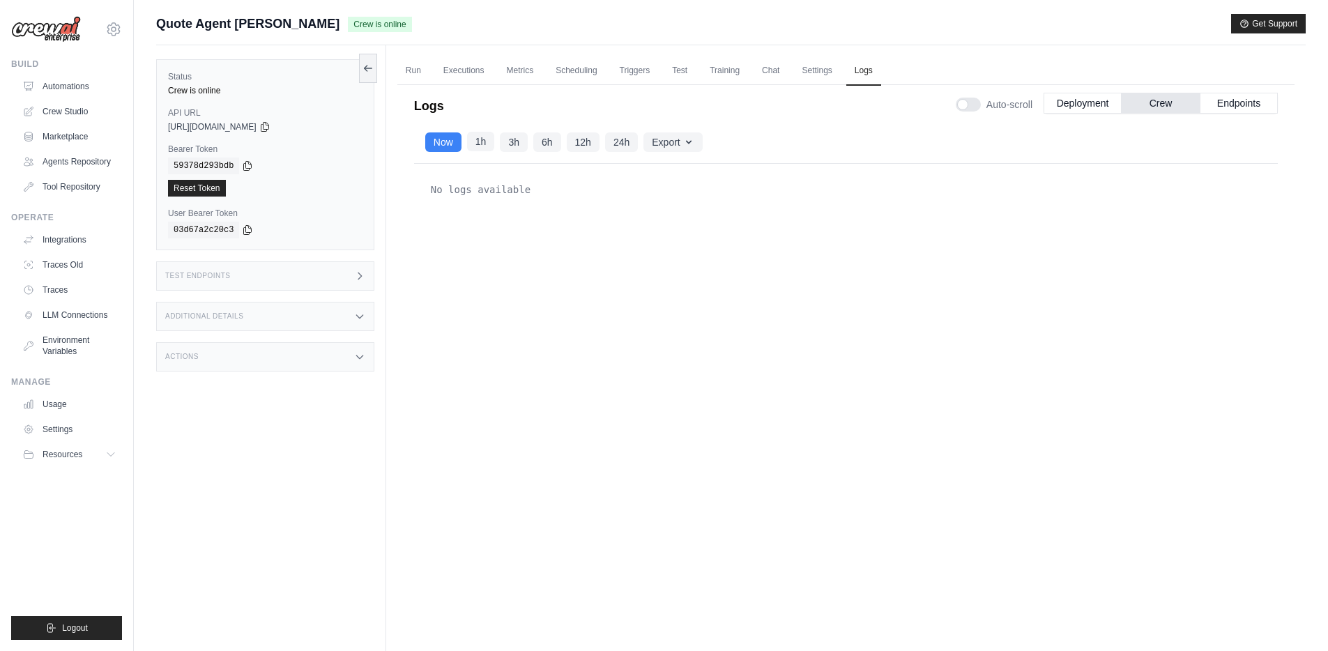
click at [482, 144] on button "1h" at bounding box center [481, 142] width 28 height 20
click at [1256, 102] on button "Endpoints" at bounding box center [1238, 102] width 78 height 21
click at [1077, 102] on button "Deployment" at bounding box center [1082, 102] width 78 height 21
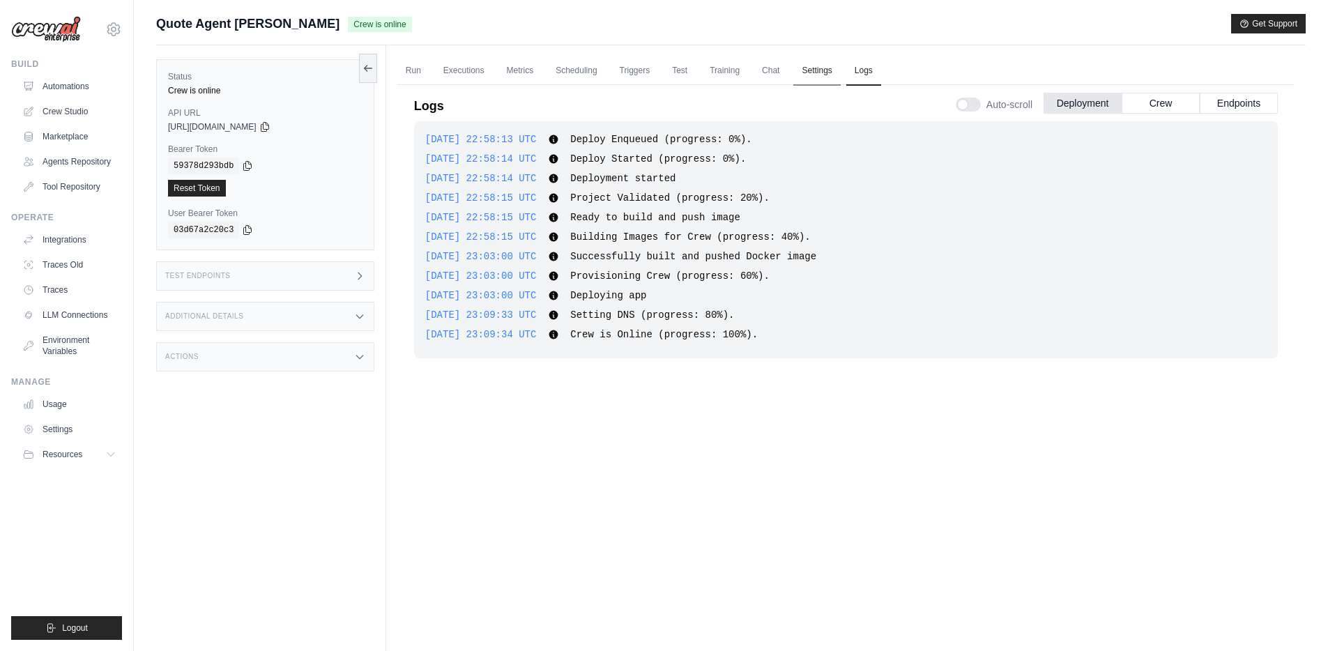
click at [813, 66] on link "Settings" at bounding box center [816, 70] width 47 height 29
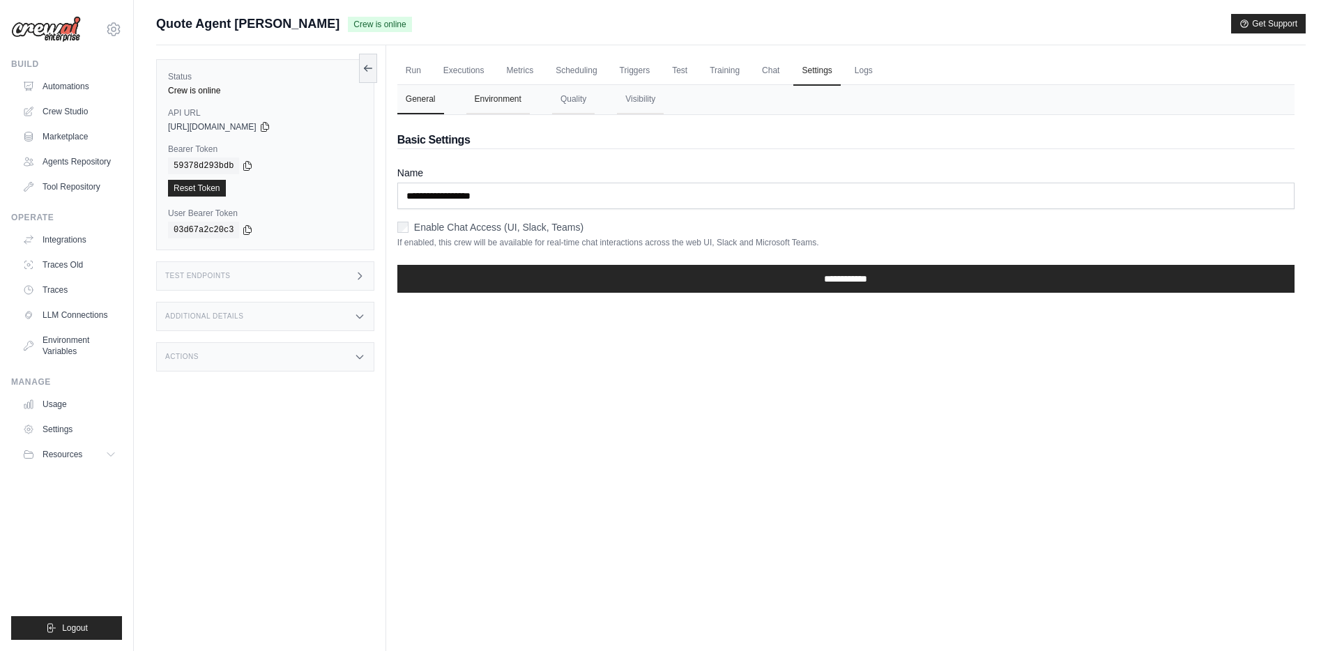
click at [494, 106] on button "Environment" at bounding box center [497, 99] width 63 height 29
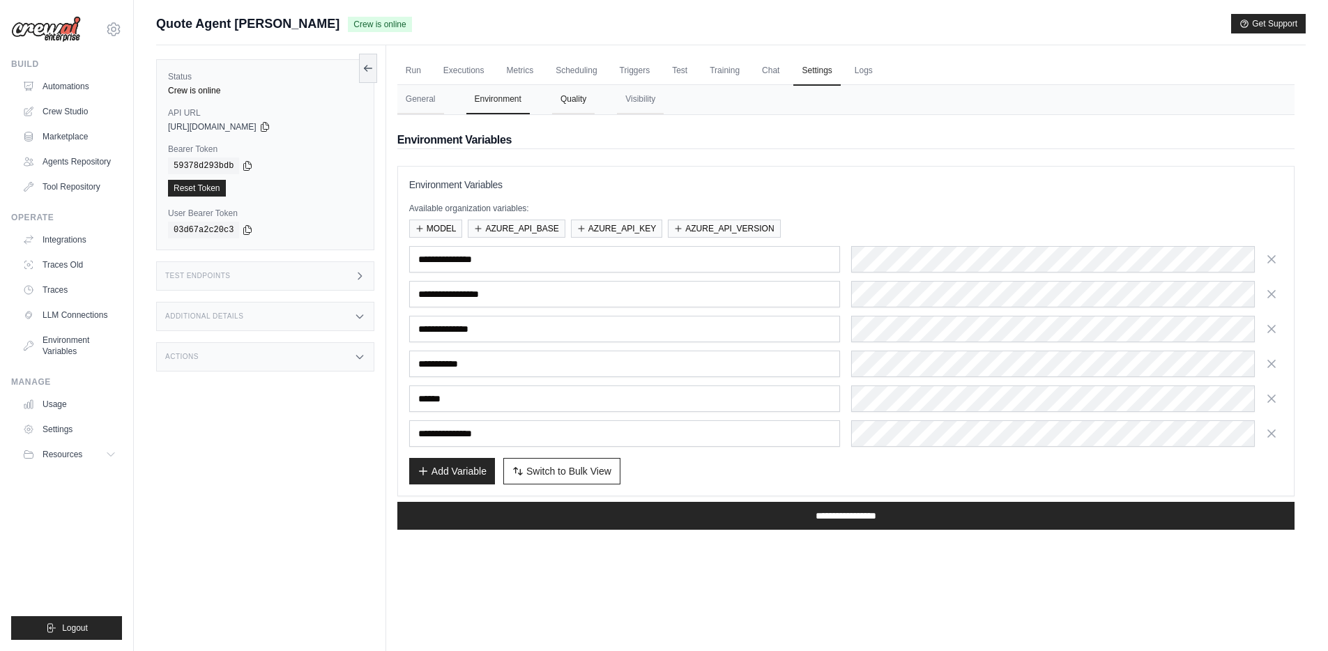
click at [573, 101] on button "Quality" at bounding box center [573, 99] width 43 height 29
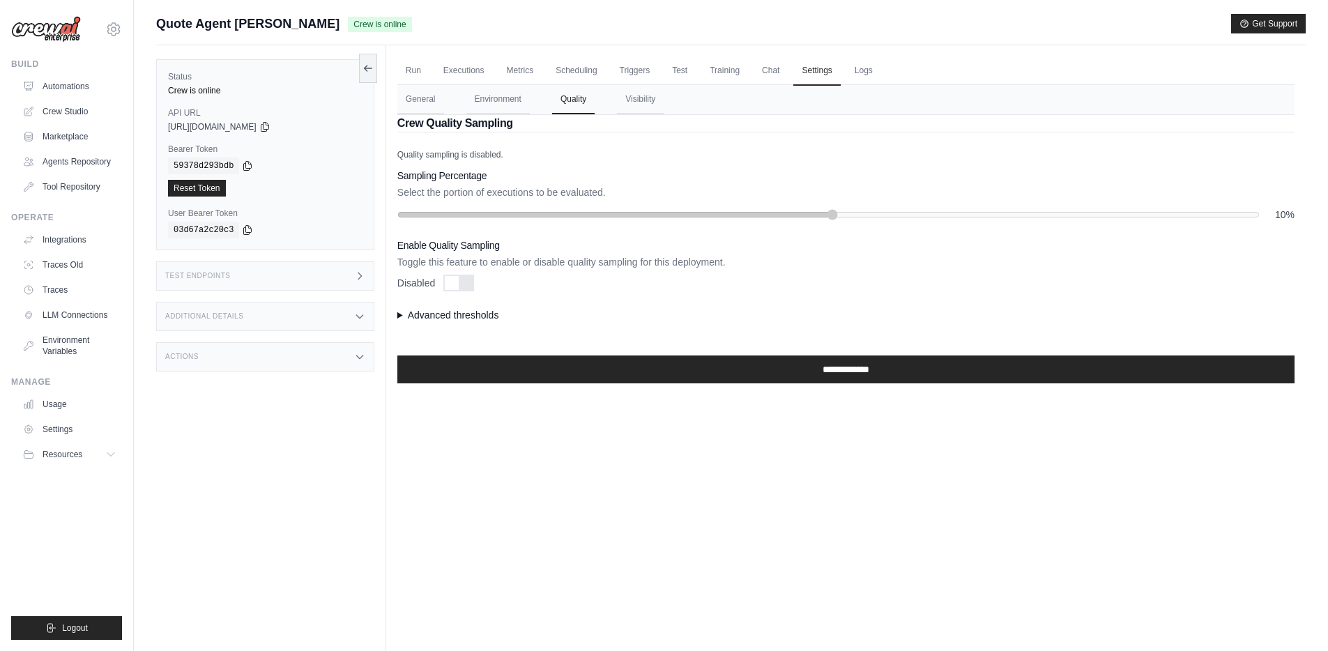
click at [401, 317] on summary "Advanced thresholds" at bounding box center [845, 315] width 897 height 14
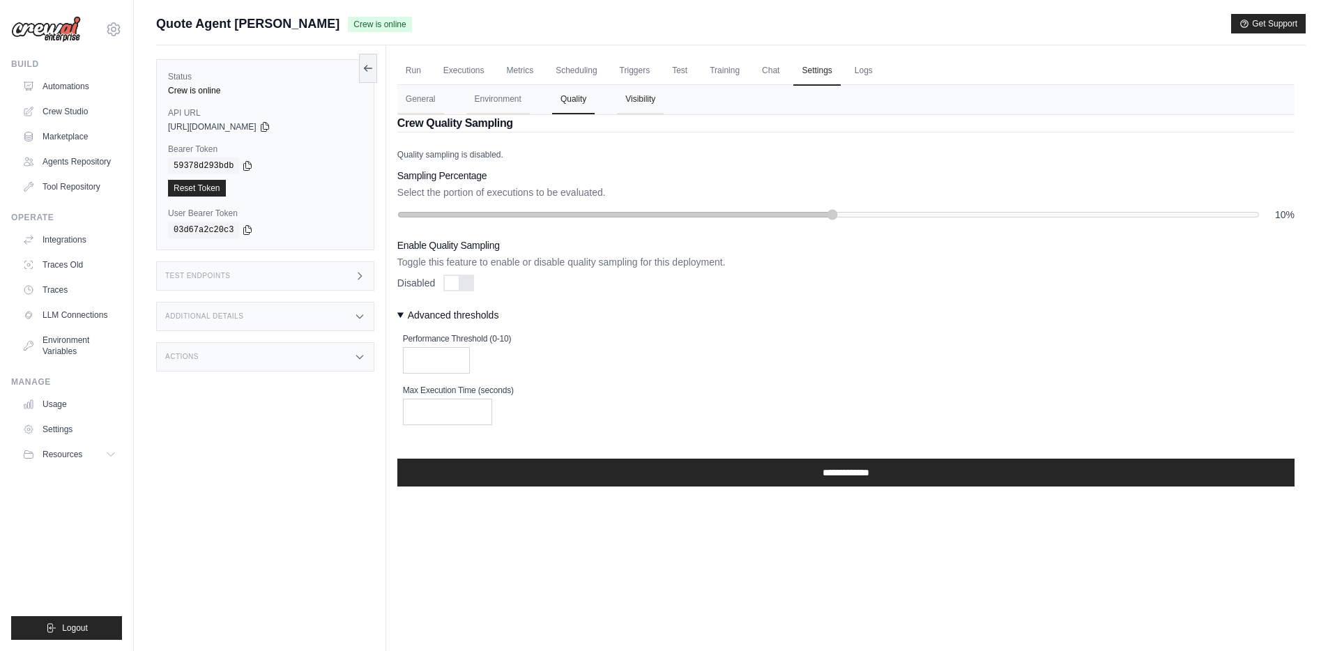
click at [645, 100] on button "Visibility" at bounding box center [640, 99] width 47 height 29
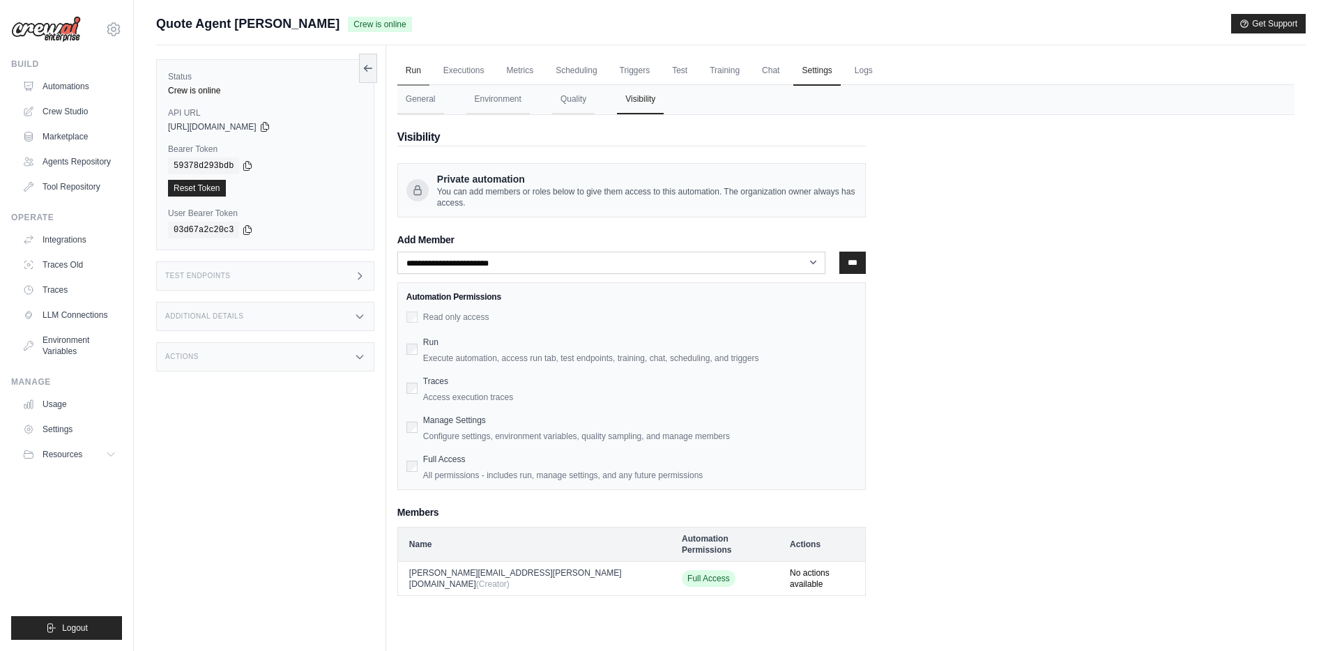
click at [419, 74] on link "Run" at bounding box center [413, 70] width 32 height 29
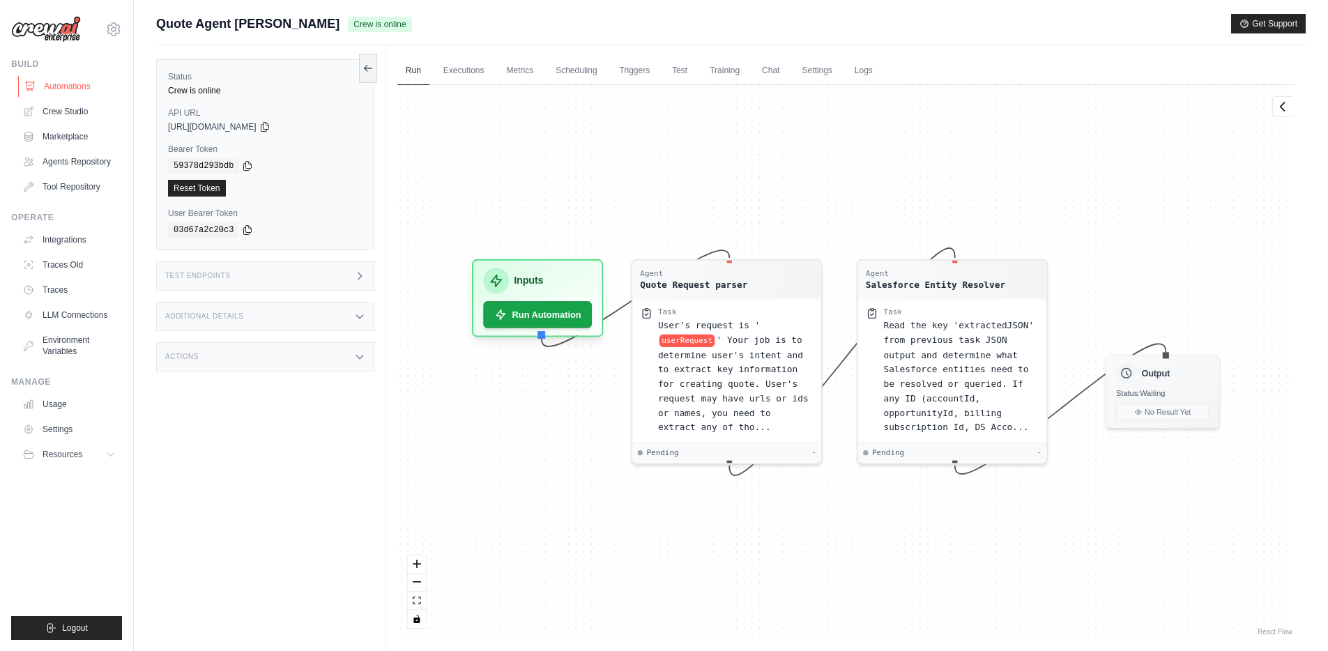
click at [71, 88] on link "Automations" at bounding box center [70, 86] width 105 height 22
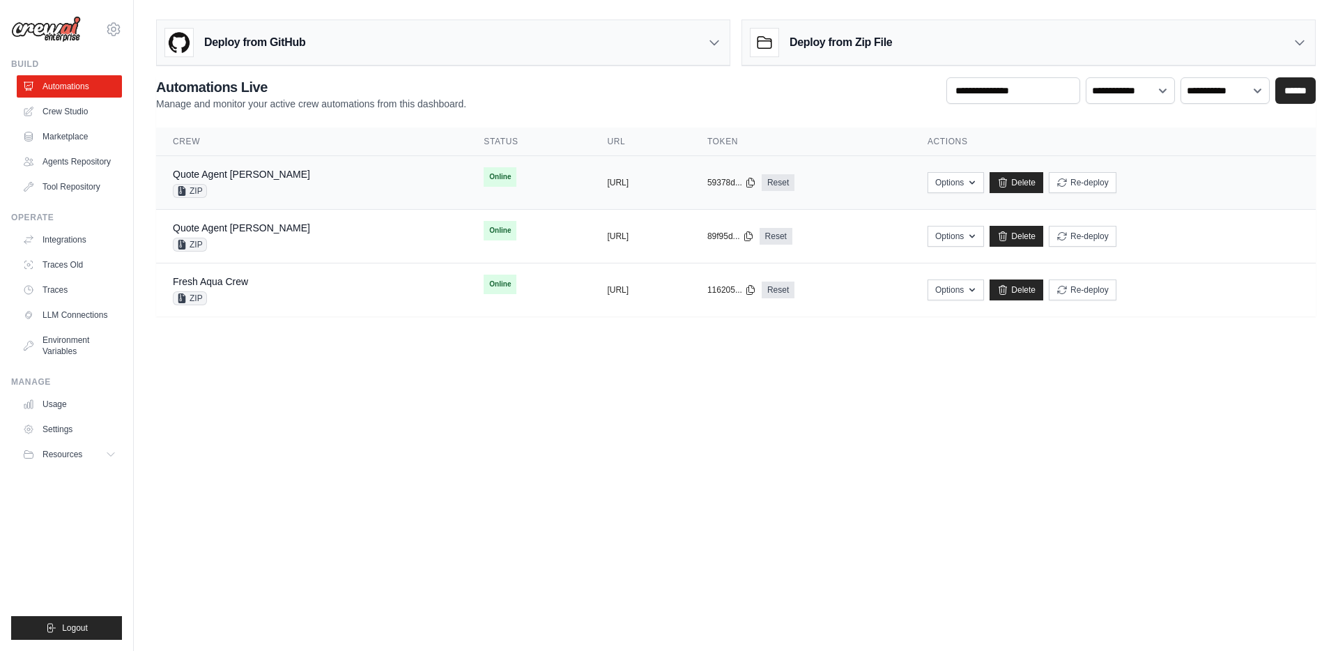
click at [279, 178] on div "Quote Agent Crewai ZIP" at bounding box center [311, 182] width 277 height 31
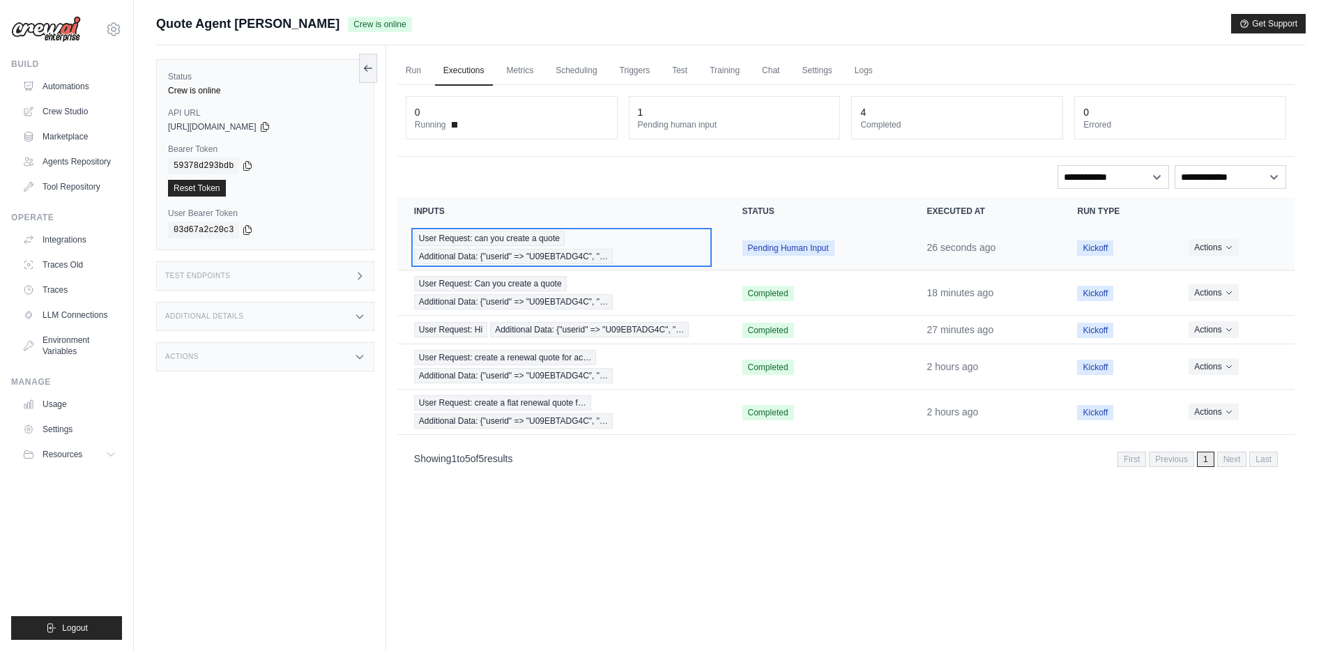
click at [532, 238] on span "User Request: can you create a quote" at bounding box center [489, 238] width 151 height 15
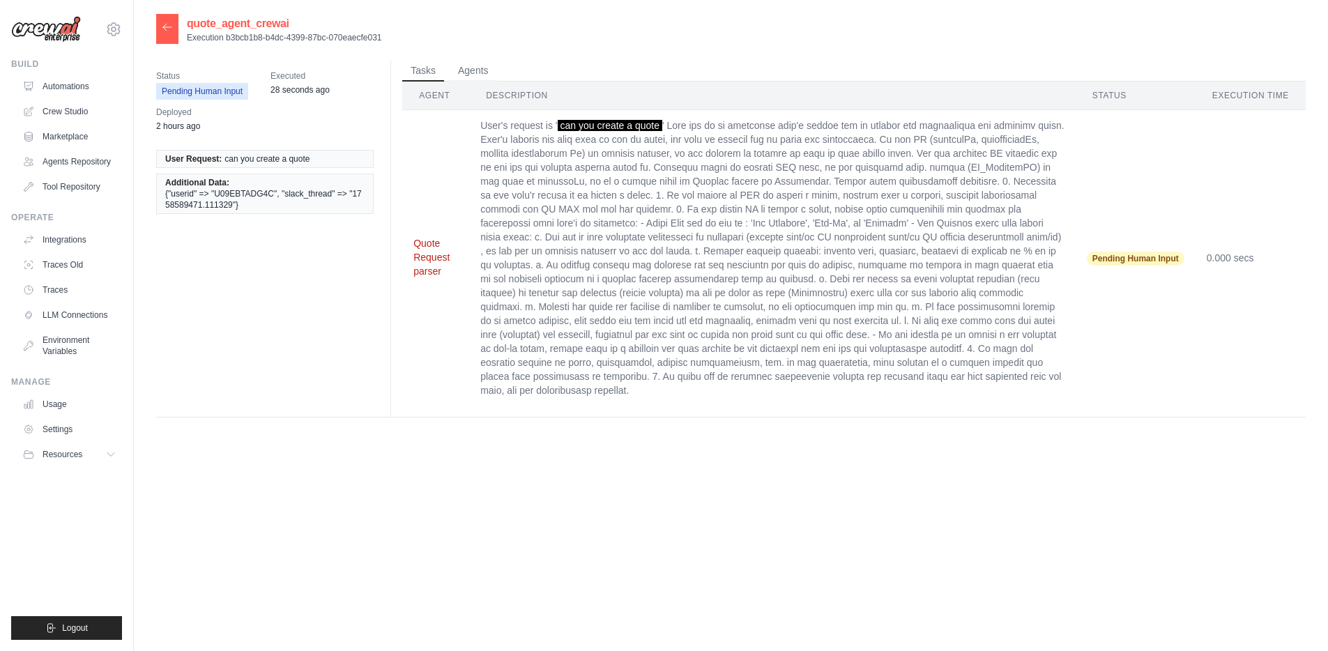
click at [425, 245] on button "Quote Request parser" at bounding box center [435, 257] width 45 height 42
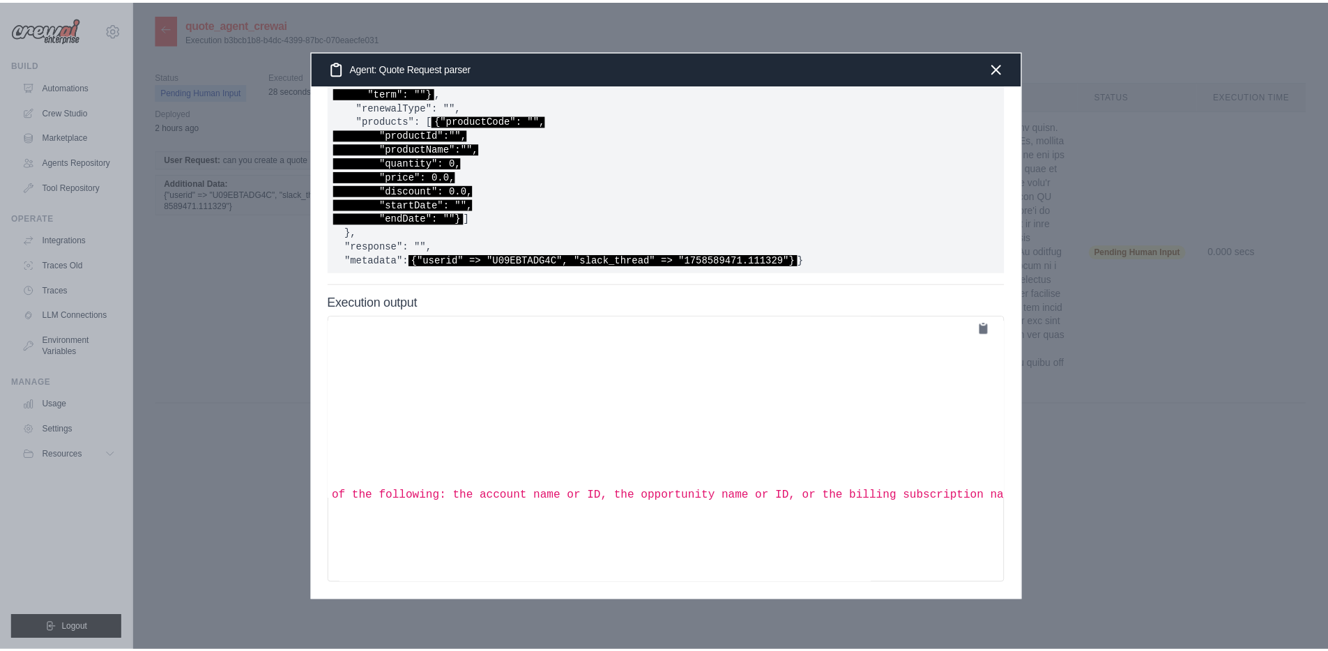
scroll to position [363, 0]
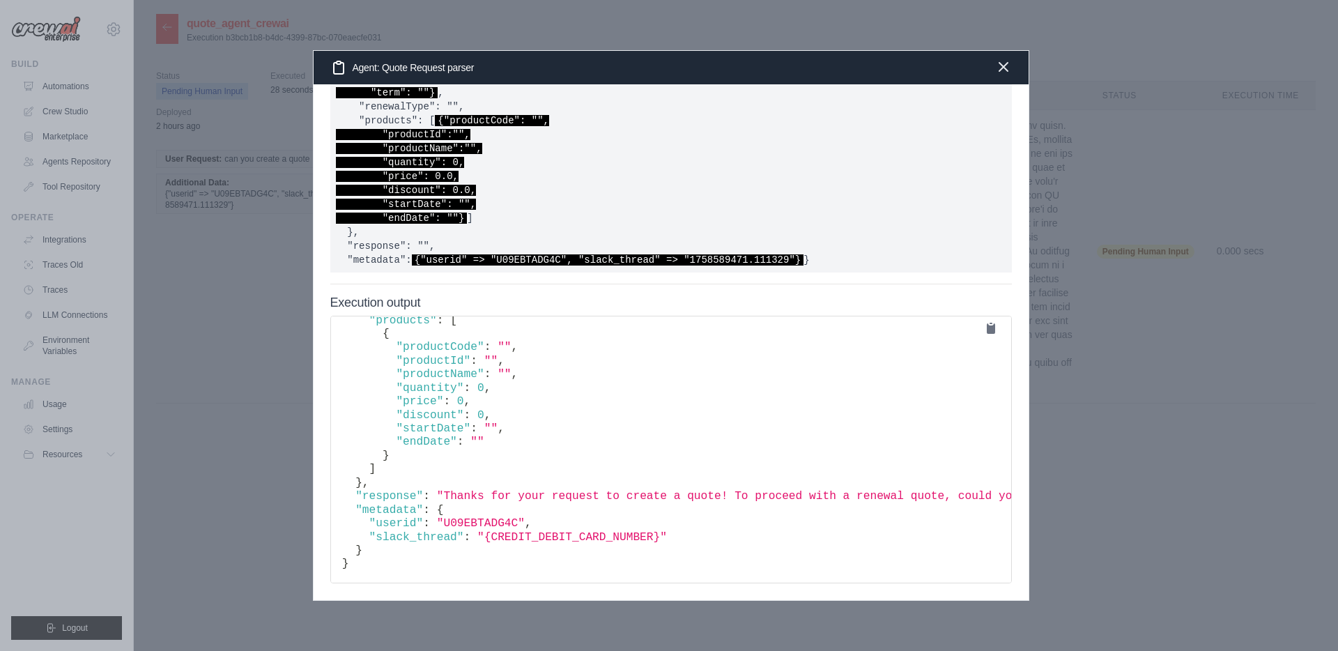
click at [1003, 68] on icon "button" at bounding box center [1003, 67] width 17 height 17
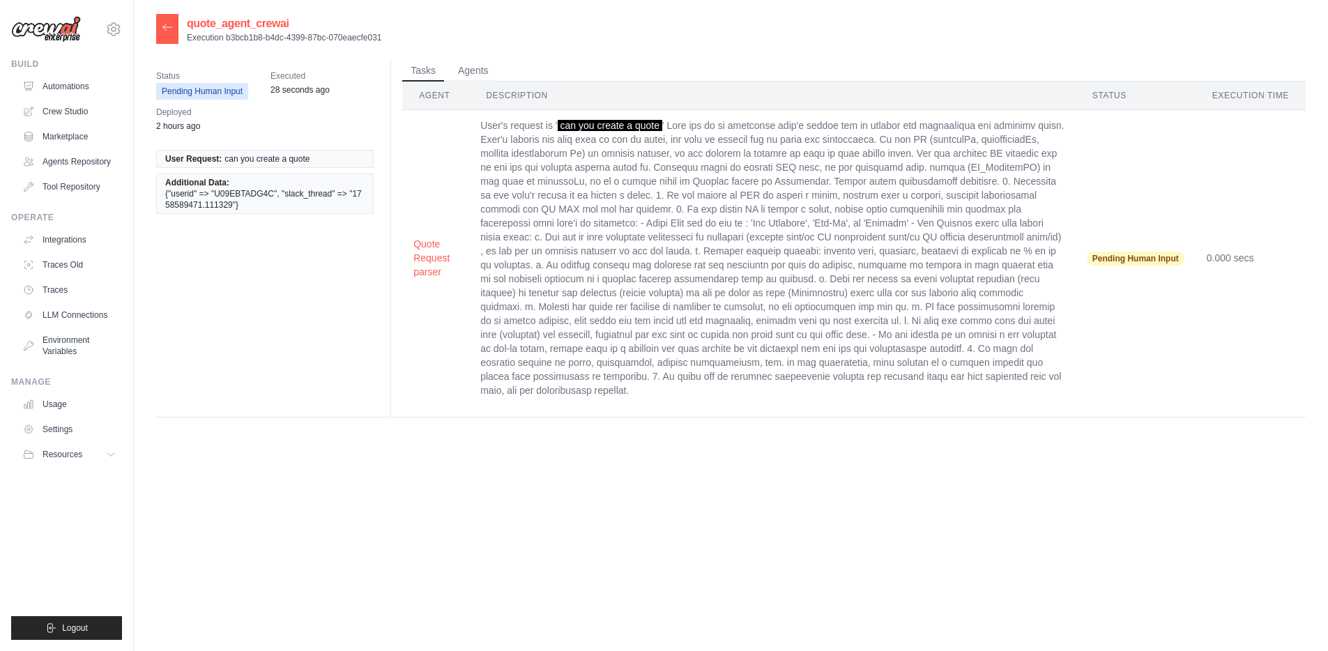
click at [168, 27] on icon at bounding box center [167, 27] width 11 height 11
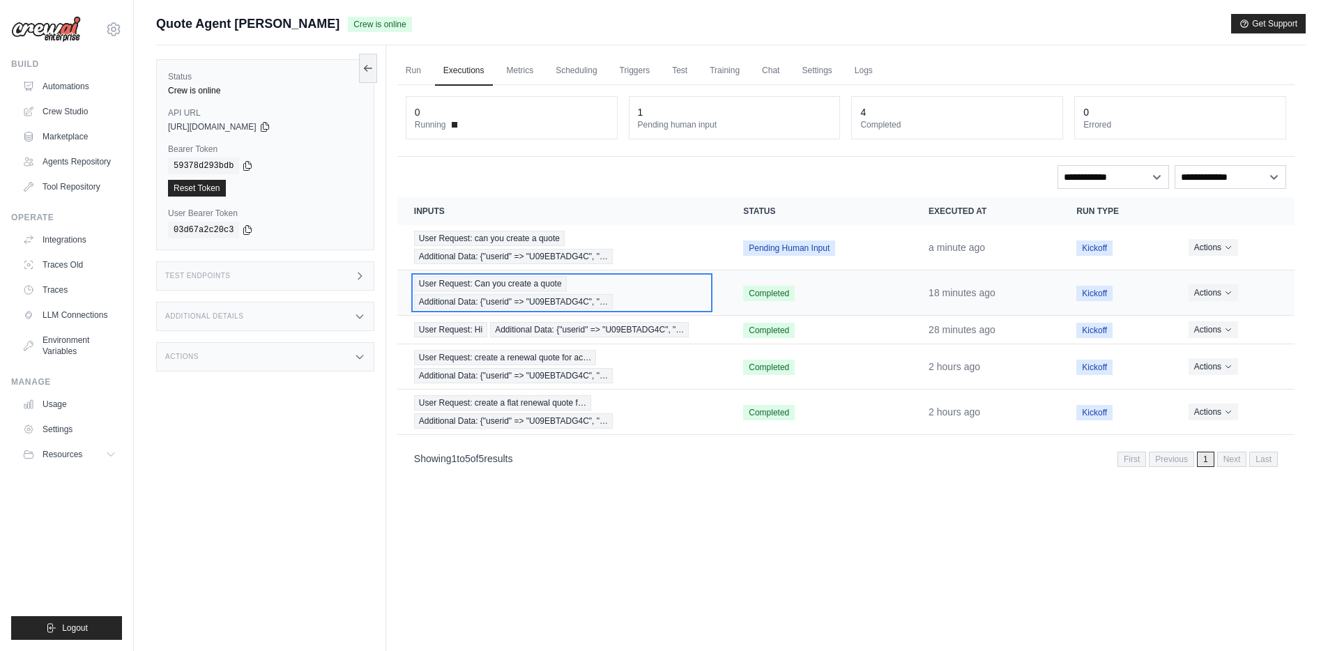
click at [497, 287] on span "User Request: Can you create a quote" at bounding box center [490, 283] width 153 height 15
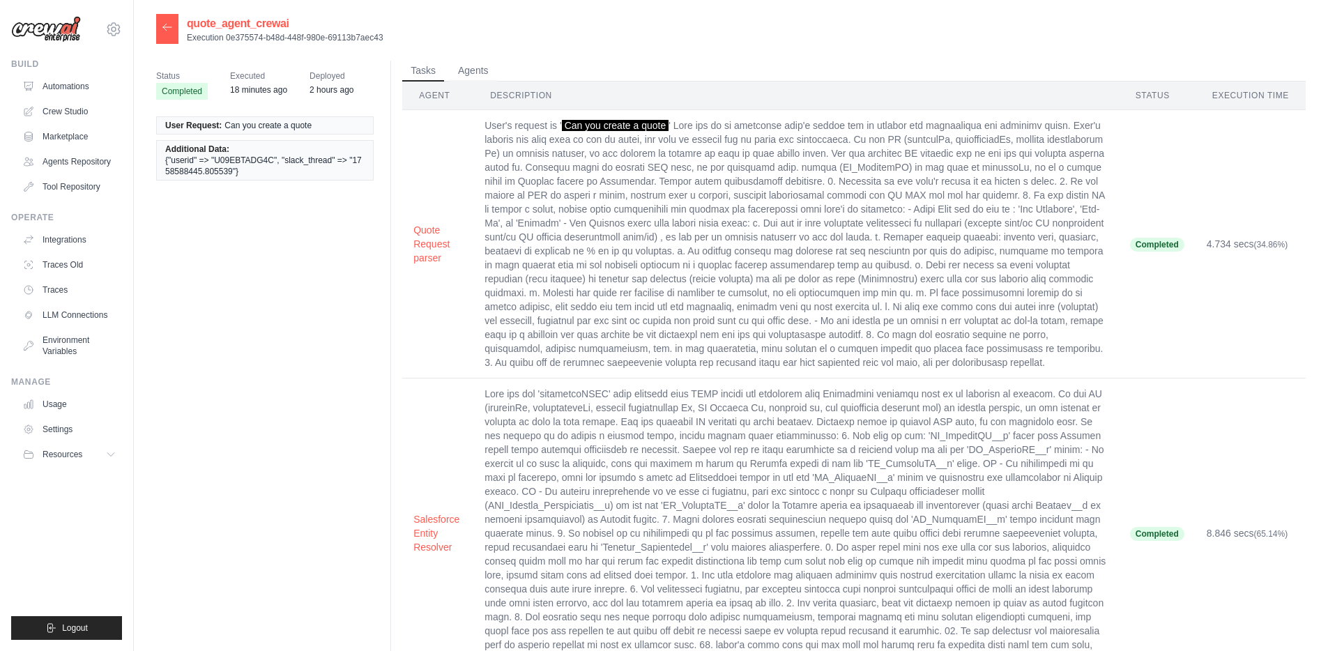
click at [169, 27] on icon at bounding box center [167, 27] width 8 height 6
click at [169, 28] on icon at bounding box center [167, 27] width 11 height 11
